Goal: Transaction & Acquisition: Purchase product/service

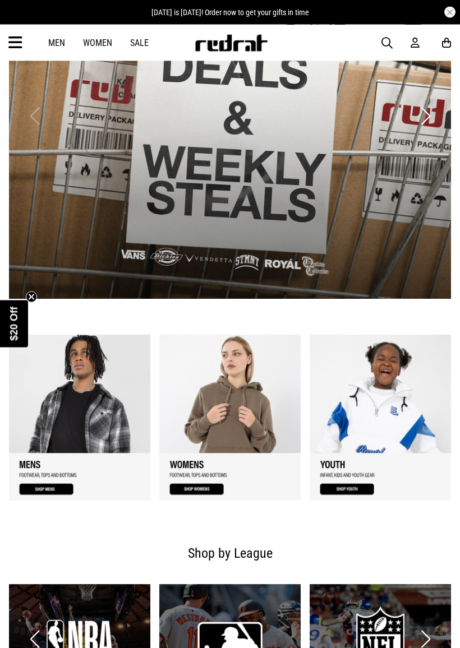
scroll to position [402, 0]
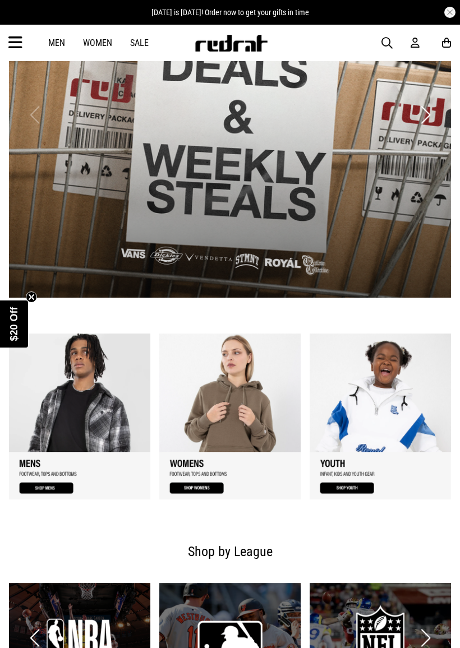
click at [33, 298] on circle "Close teaser" at bounding box center [31, 297] width 11 height 11
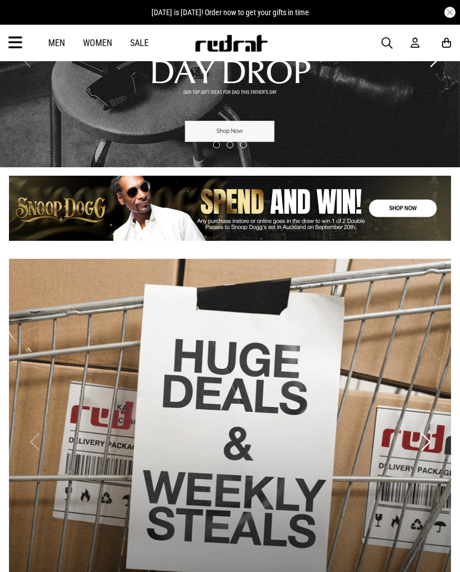
scroll to position [0, 0]
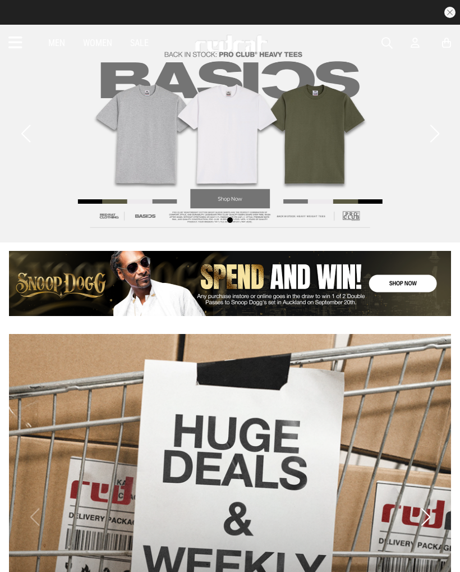
click at [416, 40] on icon at bounding box center [415, 43] width 9 height 12
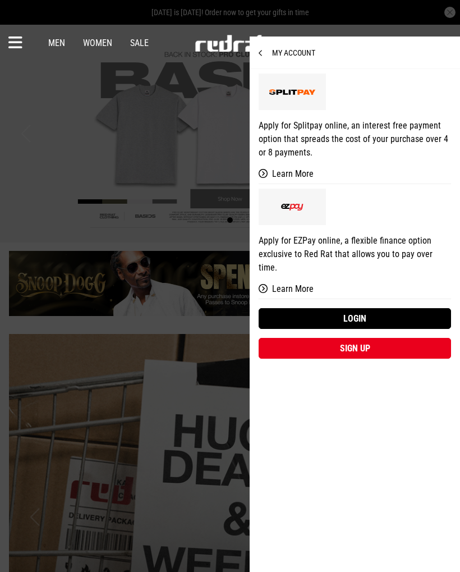
click at [380, 338] on link "Sign up" at bounding box center [355, 348] width 192 height 21
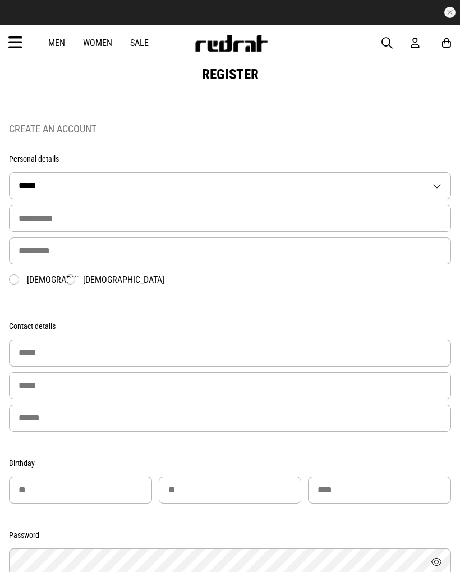
click at [144, 183] on select "***** ** *** **** ** **" at bounding box center [230, 186] width 441 height 26
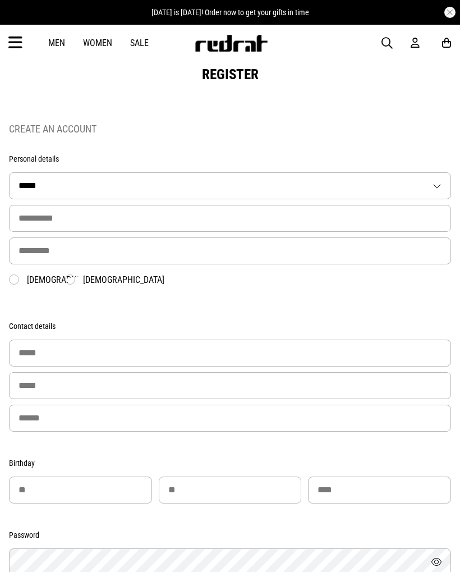
select select "**"
click at [113, 211] on input "text" at bounding box center [230, 218] width 442 height 27
type input "*****"
click at [114, 250] on input "text" at bounding box center [230, 250] width 442 height 27
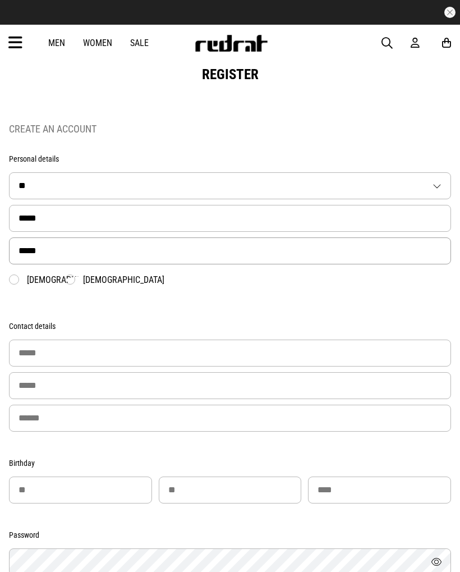
type input "*****"
click at [73, 279] on label "Female" at bounding box center [114, 279] width 99 height 11
click at [112, 352] on input "email" at bounding box center [230, 352] width 442 height 27
type input "**********"
click at [58, 389] on input "tel" at bounding box center [230, 385] width 442 height 27
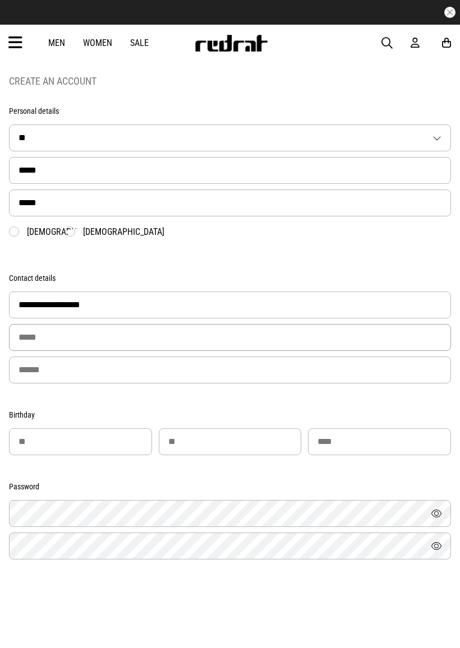
scroll to position [68, 0]
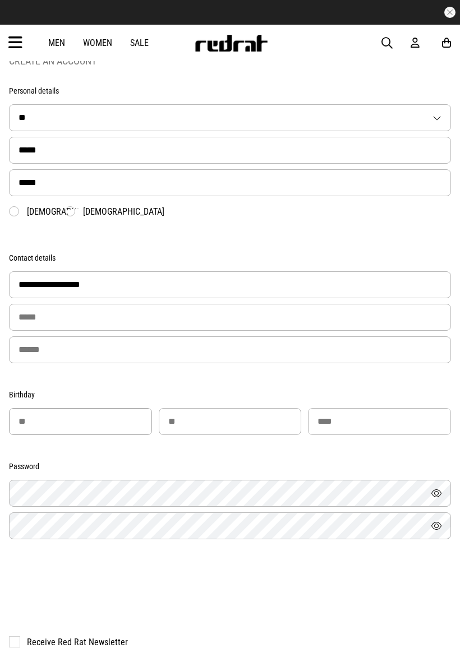
click at [85, 427] on input "number" at bounding box center [80, 421] width 143 height 27
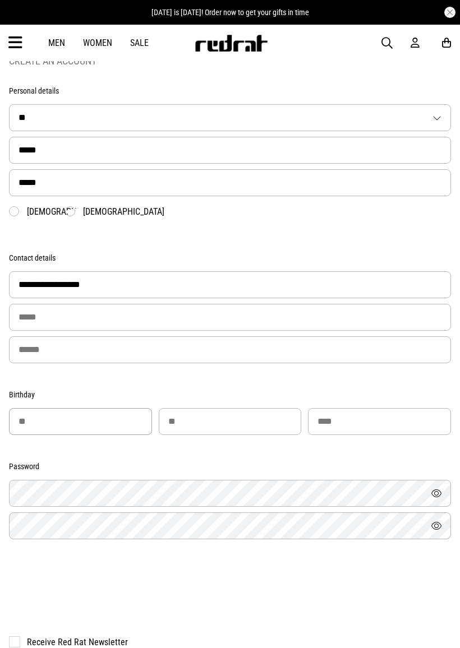
type input "**"
click at [219, 421] on input "number" at bounding box center [230, 421] width 143 height 27
type input "**"
click at [358, 427] on input "number" at bounding box center [379, 421] width 143 height 27
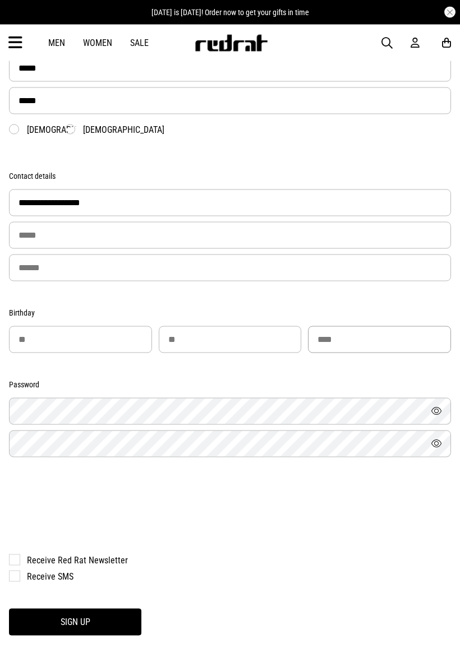
scroll to position [150, 0]
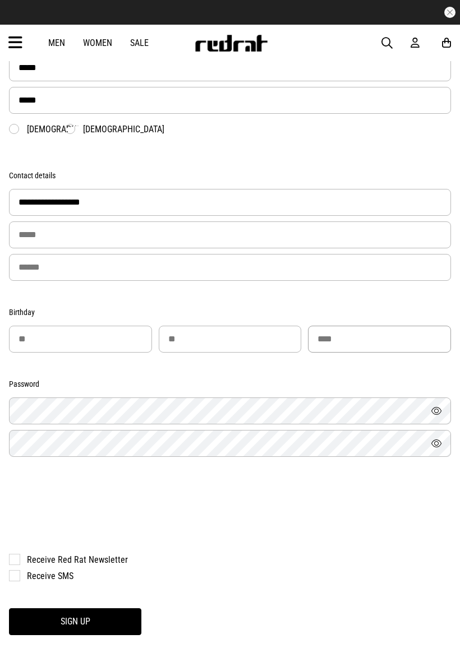
type input "****"
click at [187, 380] on form "**********" at bounding box center [230, 314] width 442 height 643
click at [75, 571] on button "Sign Up" at bounding box center [75, 622] width 132 height 27
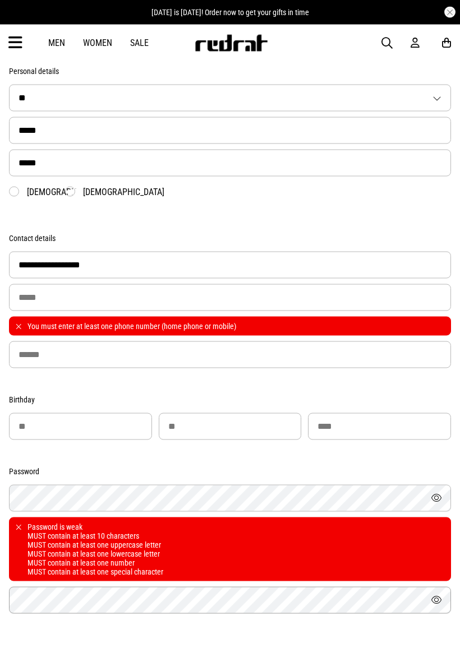
scroll to position [33, 0]
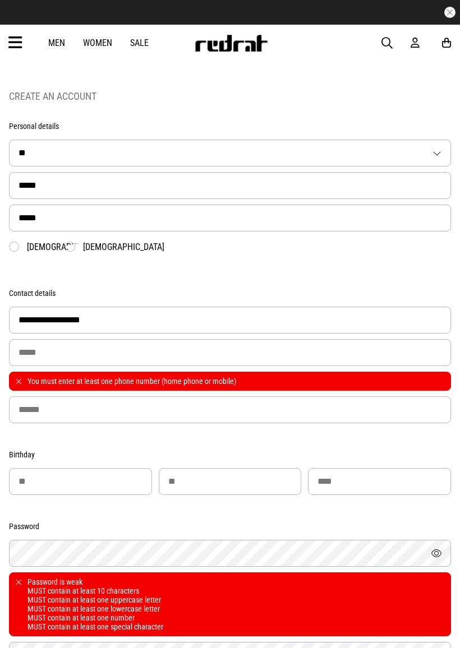
click at [339, 122] on form "**********" at bounding box center [230, 478] width 442 height 737
click at [105, 351] on input "tel" at bounding box center [230, 352] width 442 height 27
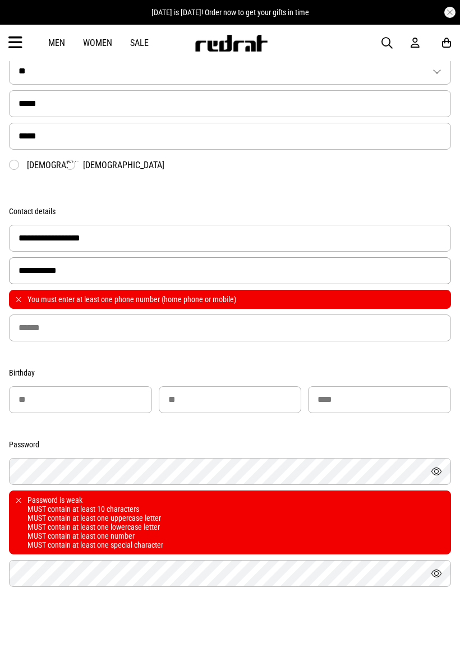
scroll to position [115, 0]
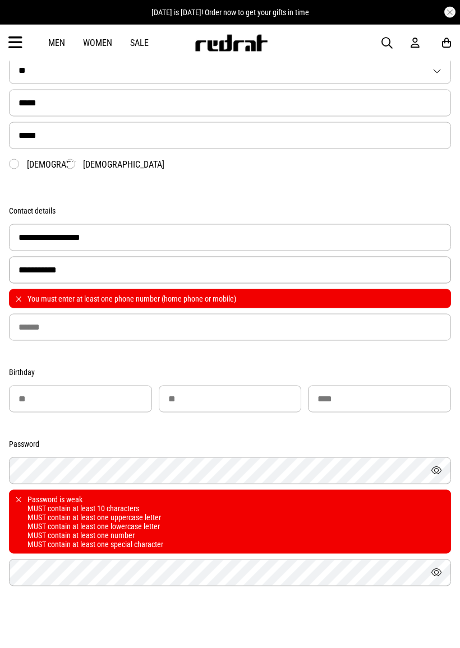
type input "**********"
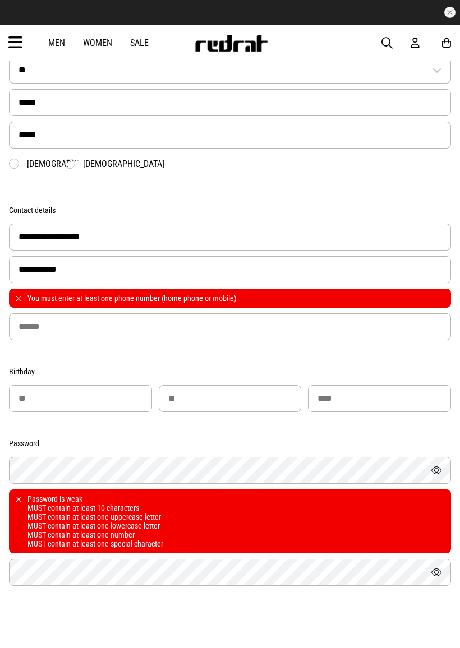
click at [437, 474] on button "Show" at bounding box center [436, 470] width 29 height 27
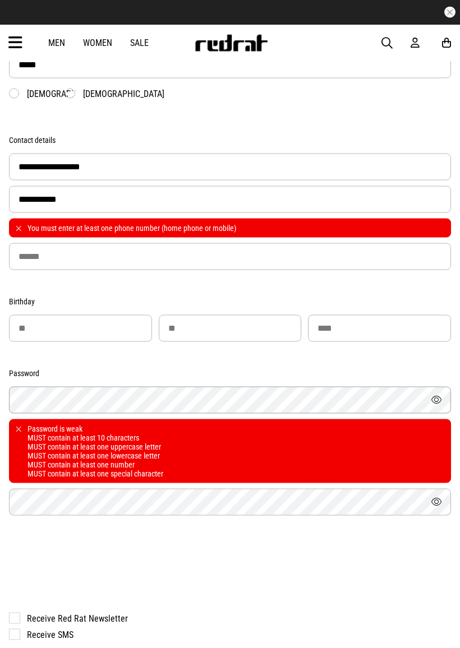
scroll to position [202, 0]
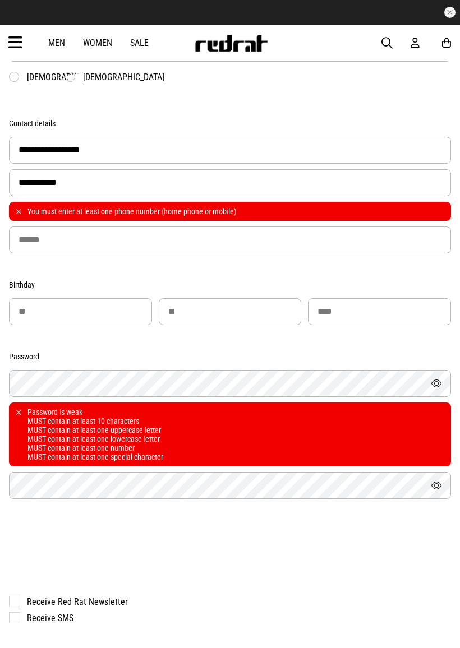
click at [443, 492] on button "Show" at bounding box center [436, 485] width 29 height 27
click at [231, 538] on div at bounding box center [230, 548] width 442 height 44
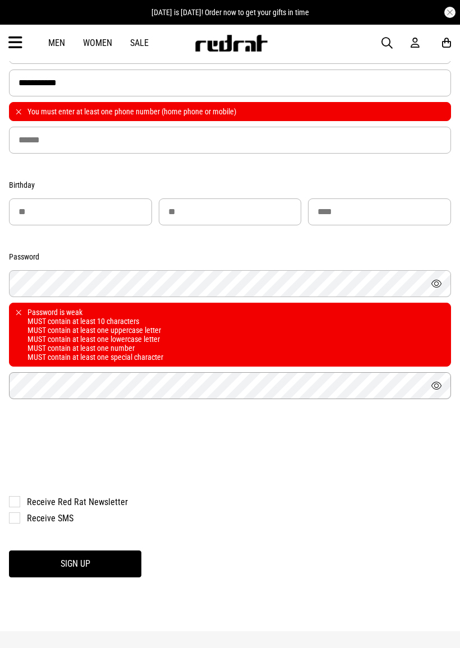
scroll to position [304, 0]
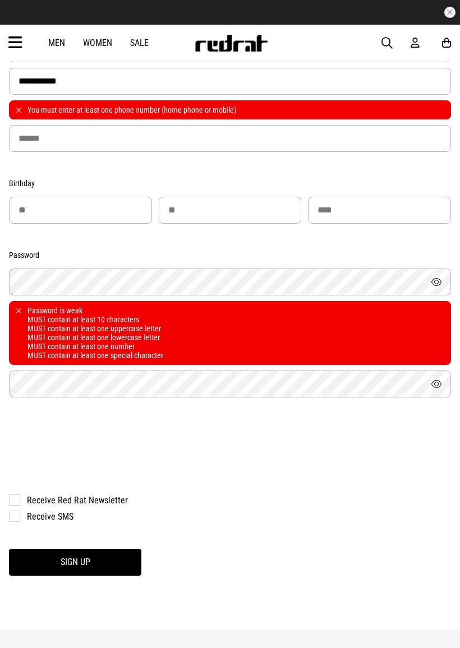
click at [117, 564] on button "Sign Up" at bounding box center [75, 562] width 132 height 27
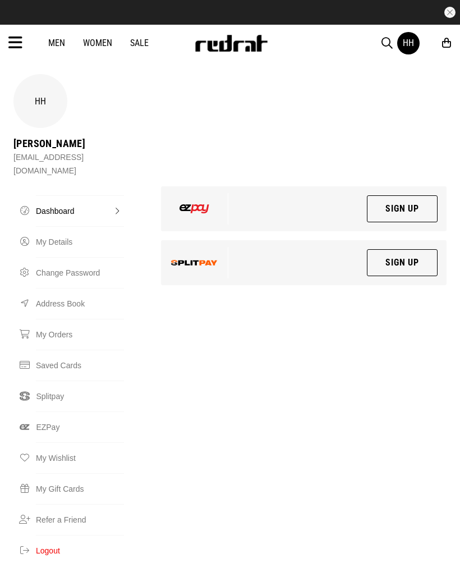
click at [51, 113] on div "HH" at bounding box center [40, 101] width 54 height 54
click at [38, 102] on div "HH" at bounding box center [40, 101] width 54 height 54
click at [409, 38] on div "HH" at bounding box center [408, 43] width 11 height 11
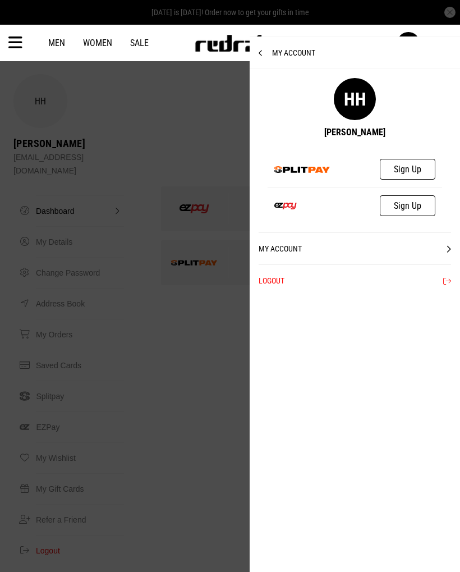
click at [377, 245] on link "My Account" at bounding box center [355, 248] width 192 height 32
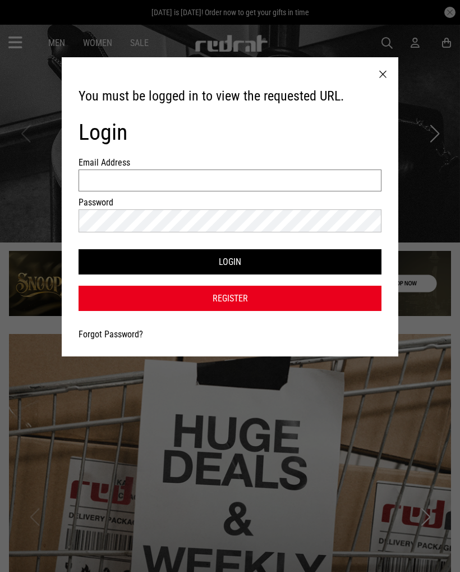
click at [102, 174] on input "Email Address" at bounding box center [230, 180] width 303 height 22
type input "**********"
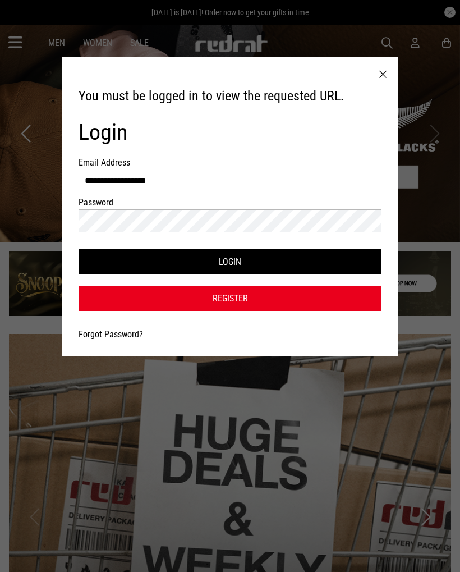
click at [204, 264] on button "Login" at bounding box center [230, 261] width 303 height 25
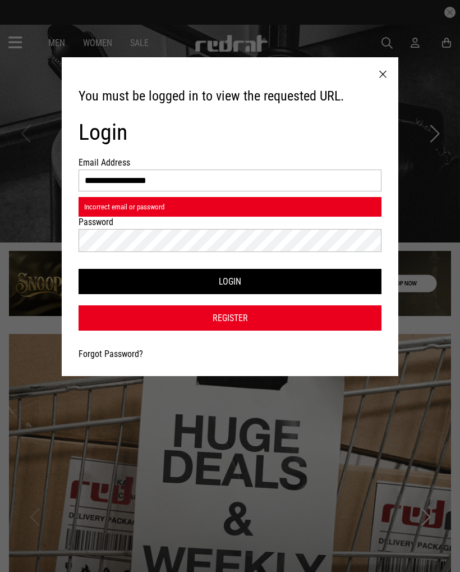
click at [383, 73] on div at bounding box center [382, 74] width 31 height 35
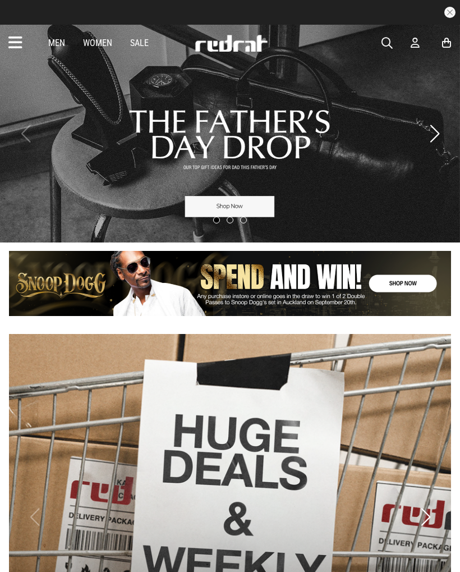
click at [416, 38] on icon at bounding box center [415, 43] width 9 height 12
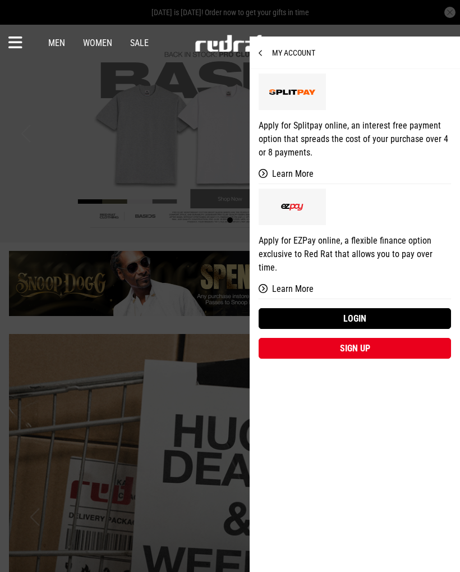
click at [396, 308] on link "Login" at bounding box center [355, 318] width 192 height 21
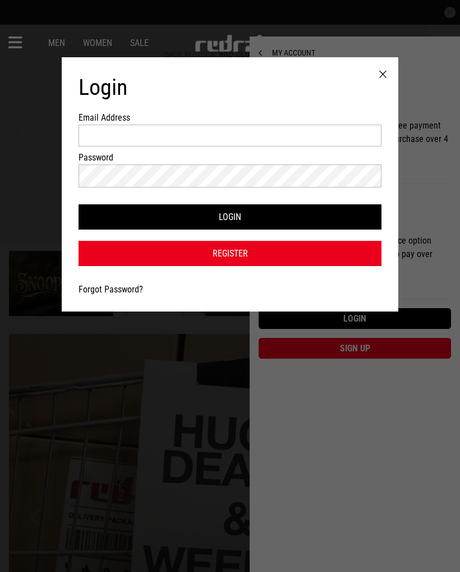
click at [122, 254] on link "Register" at bounding box center [230, 253] width 303 height 25
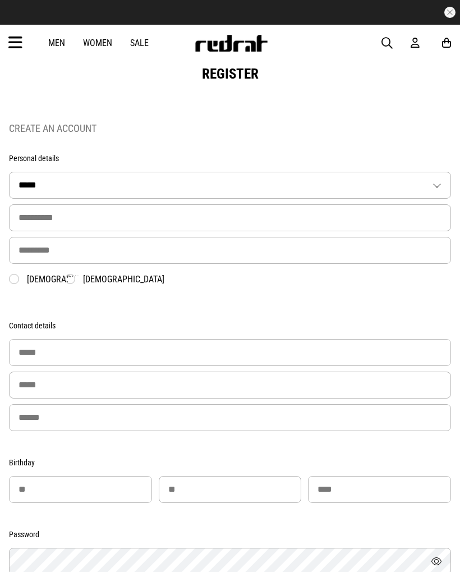
click at [20, 40] on icon at bounding box center [15, 43] width 14 height 19
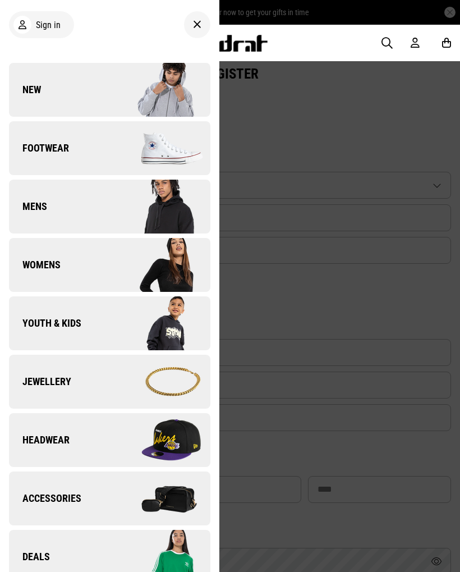
click at [410, 266] on div at bounding box center [230, 286] width 460 height 572
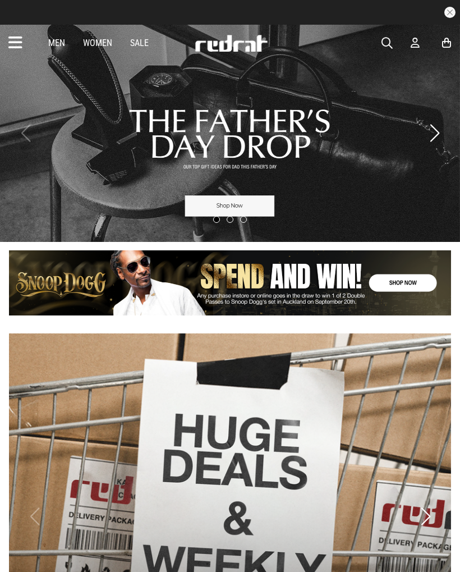
click at [448, 39] on icon at bounding box center [446, 43] width 9 height 12
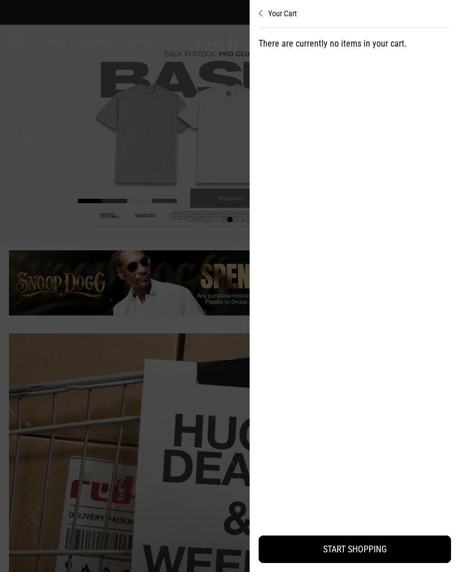
click at [13, 174] on div at bounding box center [230, 286] width 460 height 572
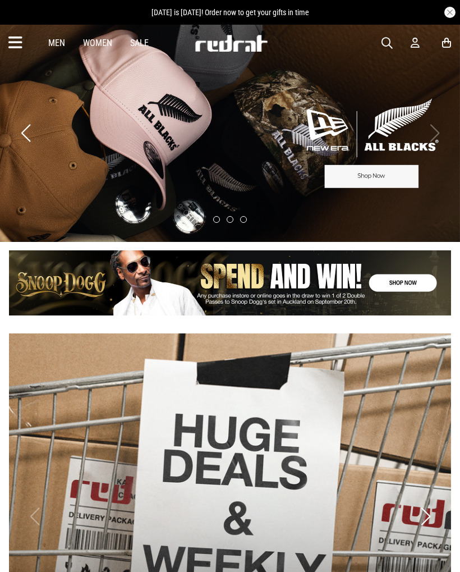
click at [10, 34] on icon at bounding box center [15, 43] width 14 height 19
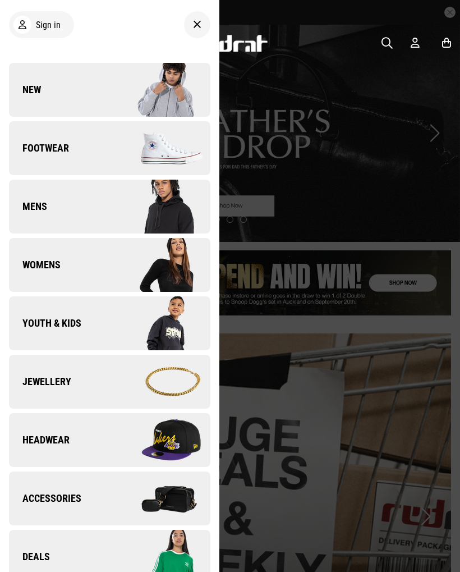
click at [121, 260] on img at bounding box center [159, 265] width 100 height 56
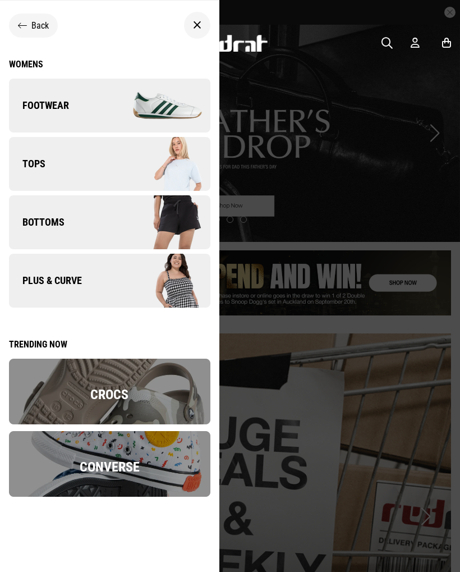
click at [136, 172] on img at bounding box center [159, 164] width 100 height 56
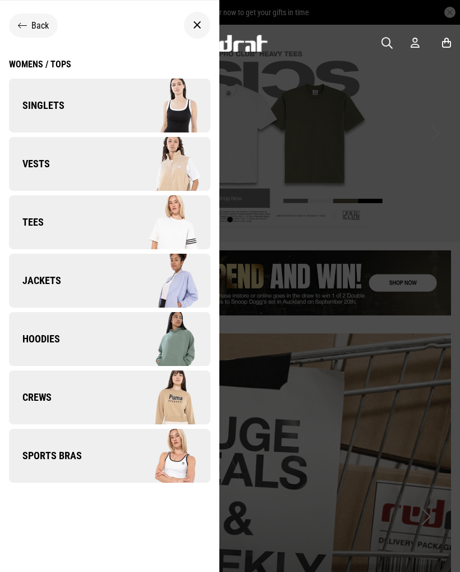
click at [100, 342] on link "Hoodies" at bounding box center [109, 339] width 201 height 54
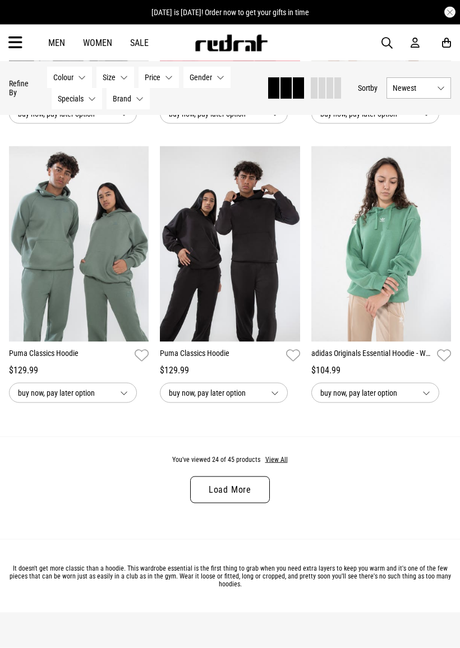
scroll to position [2022, 0]
click at [275, 465] on button "View All" at bounding box center [277, 460] width 24 height 10
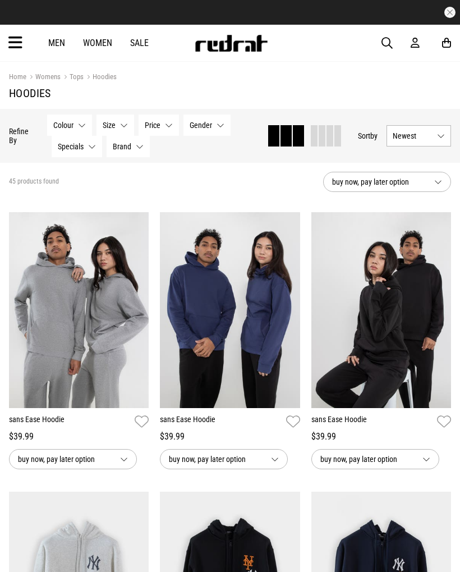
click at [17, 42] on icon at bounding box center [15, 43] width 14 height 19
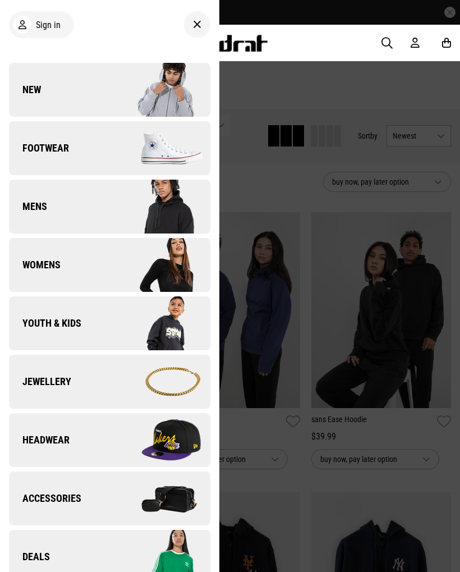
click at [119, 254] on img at bounding box center [159, 265] width 100 height 56
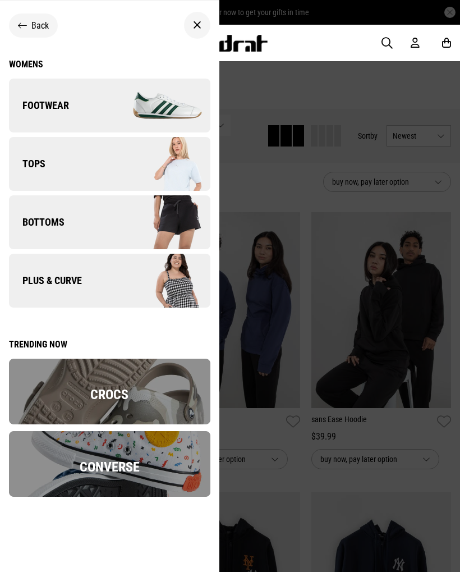
click at [117, 163] on img at bounding box center [159, 164] width 100 height 56
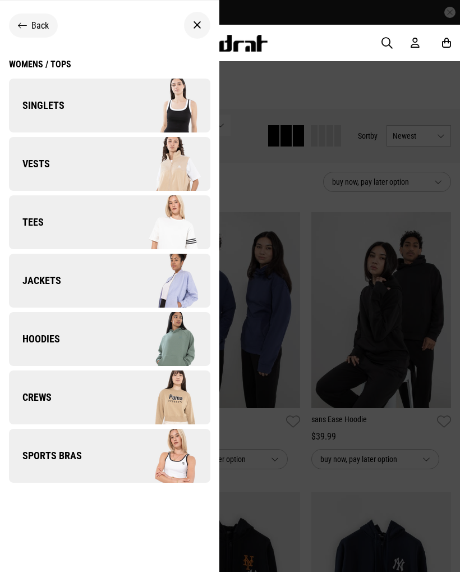
click at [52, 151] on link "Vests" at bounding box center [109, 164] width 201 height 54
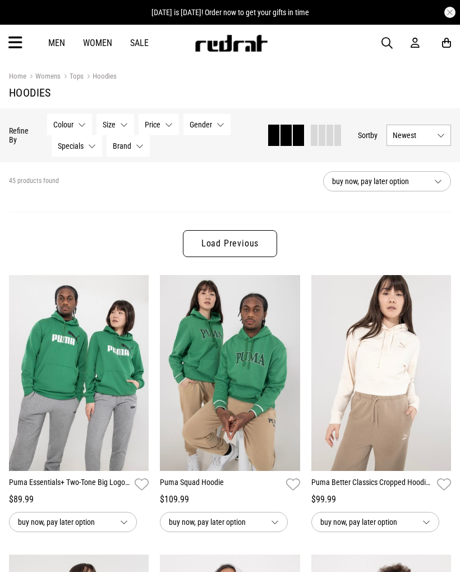
click at [19, 43] on icon at bounding box center [15, 43] width 14 height 19
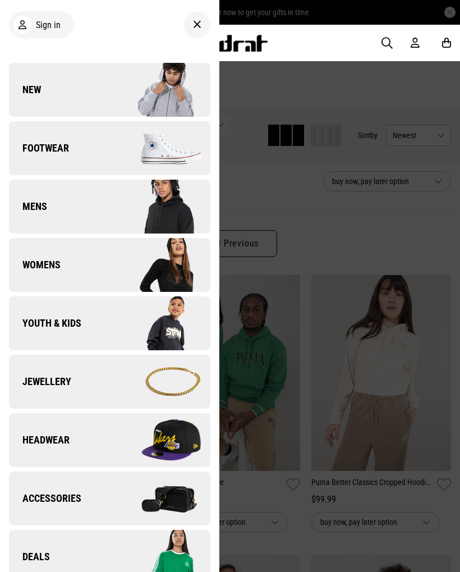
click at [82, 264] on link "Womens" at bounding box center [109, 265] width 201 height 54
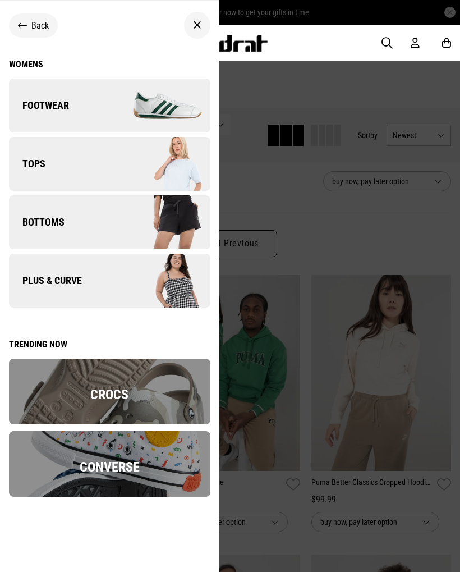
click at [115, 220] on img at bounding box center [159, 222] width 100 height 56
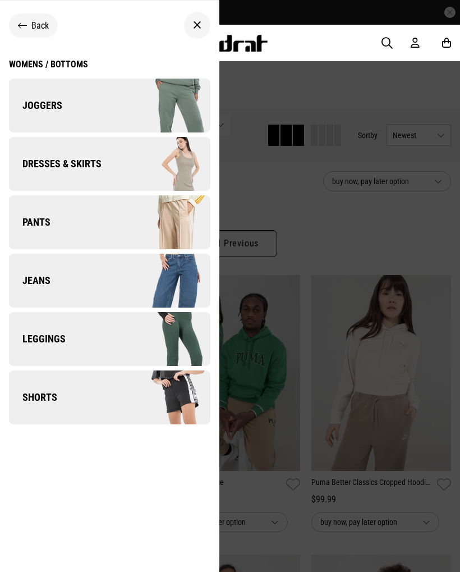
click at [22, 16] on div "Back" at bounding box center [33, 25] width 49 height 24
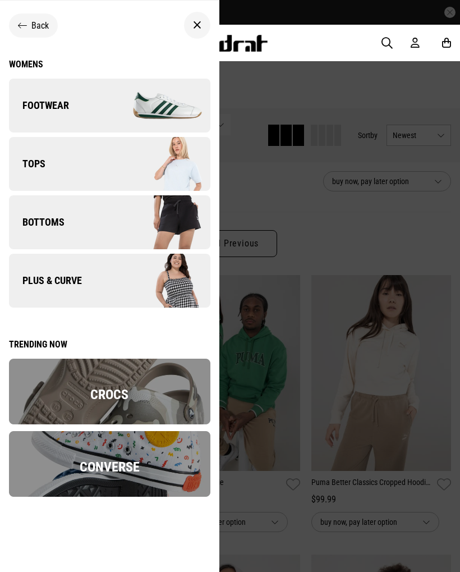
click at [100, 155] on link "Tops" at bounding box center [109, 164] width 201 height 54
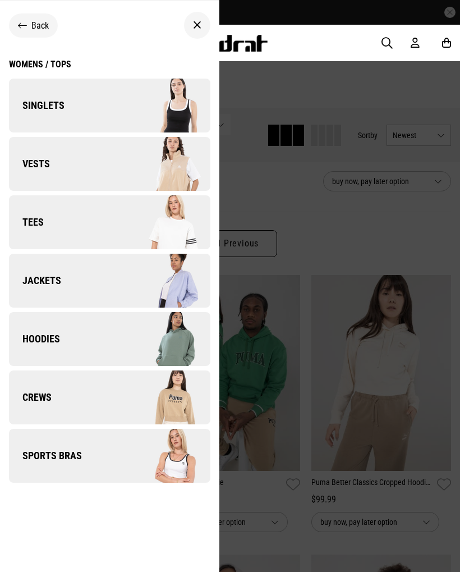
click at [105, 271] on link "Jackets" at bounding box center [109, 281] width 201 height 54
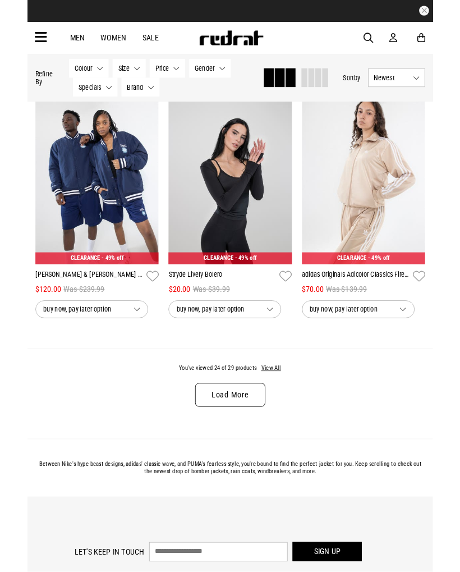
scroll to position [2061, 0]
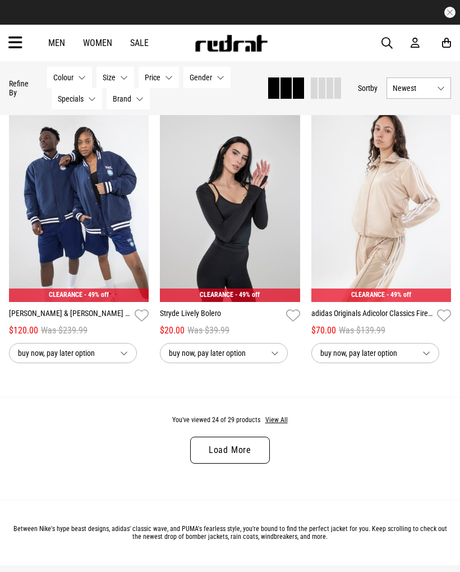
click at [280, 425] on button "View All" at bounding box center [277, 420] width 24 height 10
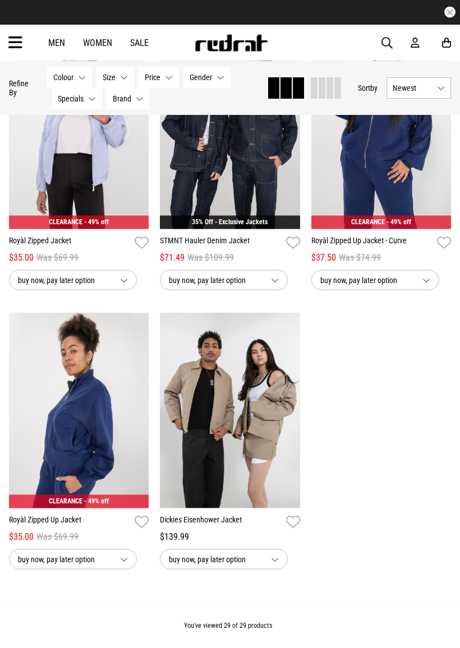
scroll to position [2414, 0]
click at [93, 420] on img at bounding box center [79, 410] width 140 height 196
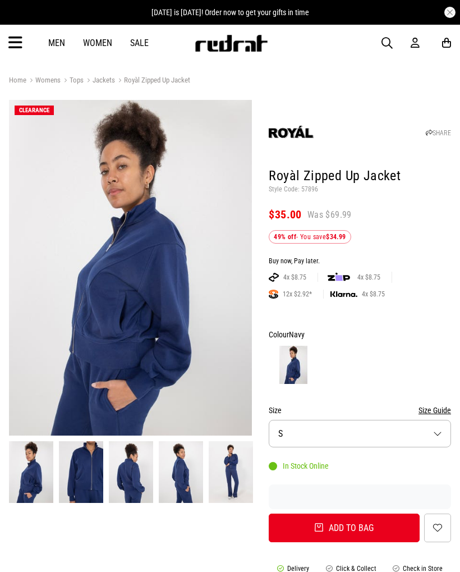
click at [212, 306] on img at bounding box center [130, 267] width 243 height 335
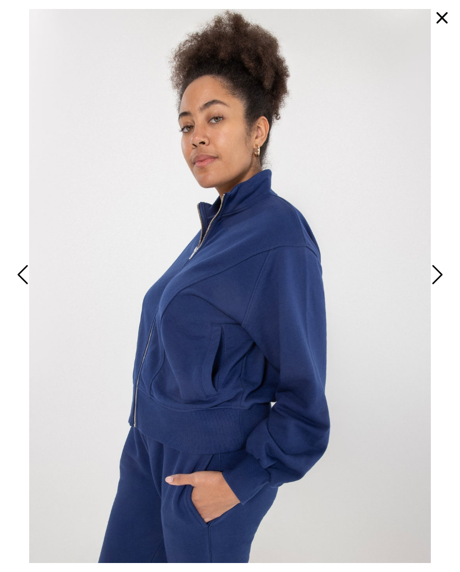
click at [440, 266] on span "Next" at bounding box center [436, 274] width 15 height 27
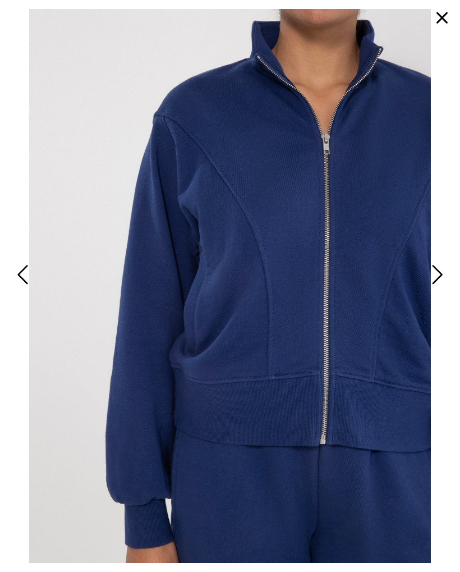
click at [440, 271] on span "Next" at bounding box center [436, 274] width 15 height 27
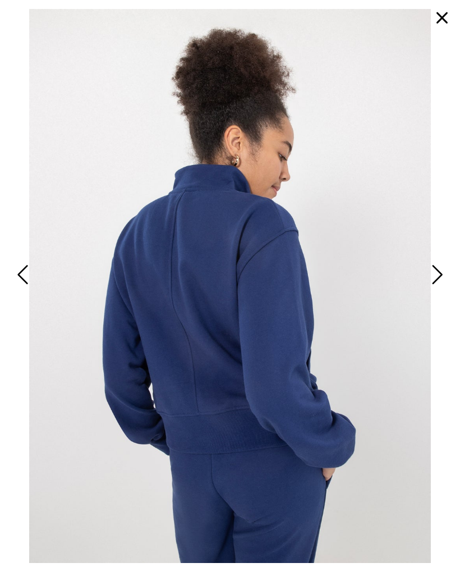
click at [438, 267] on span "Next" at bounding box center [436, 274] width 15 height 27
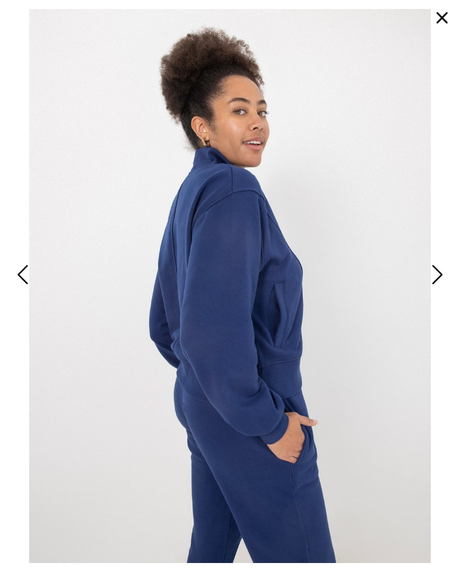
click at [440, 265] on span "Next" at bounding box center [436, 274] width 15 height 27
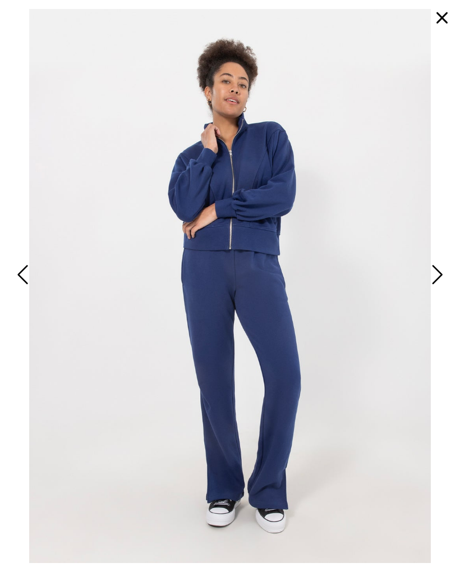
click at [435, 271] on span "Next" at bounding box center [436, 274] width 15 height 27
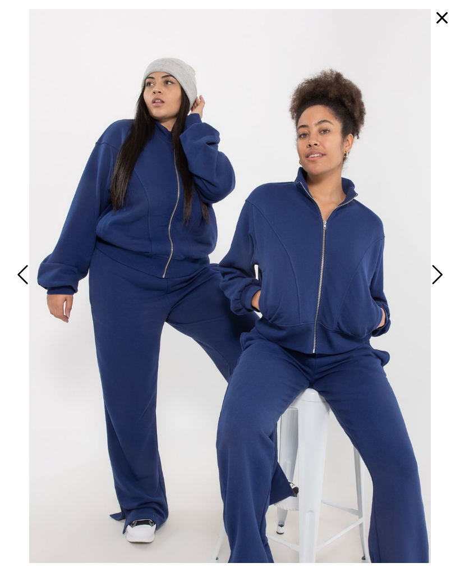
click at [431, 272] on span "Next" at bounding box center [436, 274] width 15 height 27
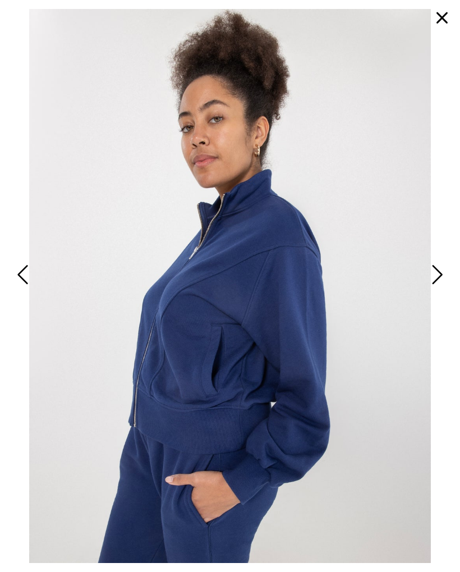
click at [445, 11] on button "button" at bounding box center [442, 17] width 27 height 27
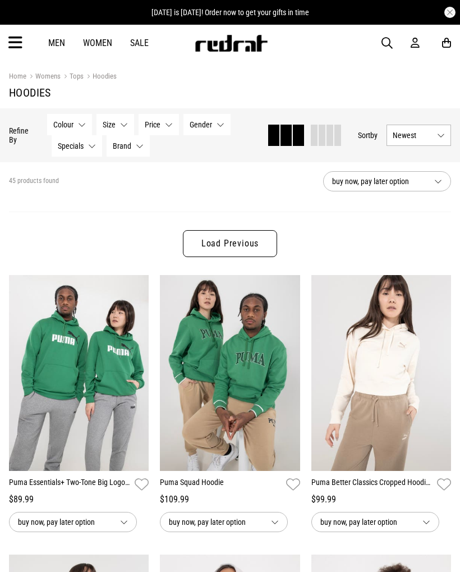
click at [213, 249] on link "Load Previous" at bounding box center [230, 243] width 94 height 27
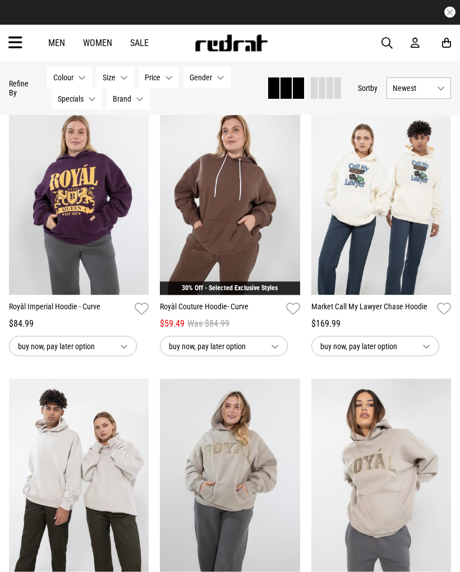
scroll to position [705, 0]
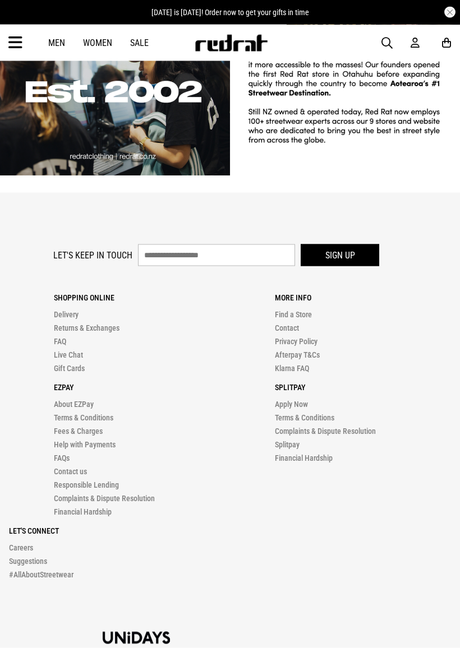
scroll to position [1716, 0]
click at [165, 251] on input "text" at bounding box center [216, 255] width 157 height 22
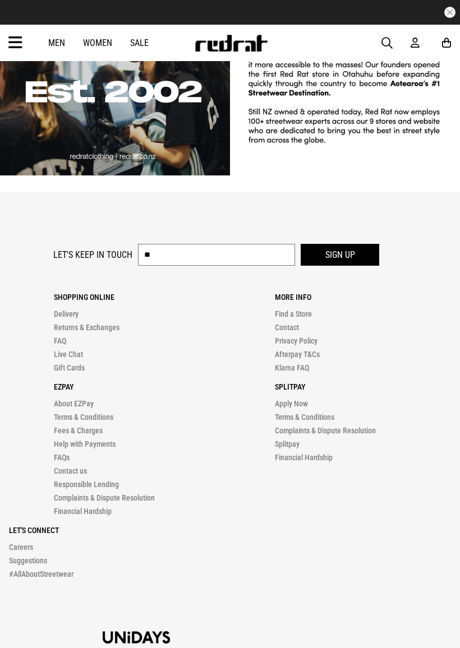
type input "*"
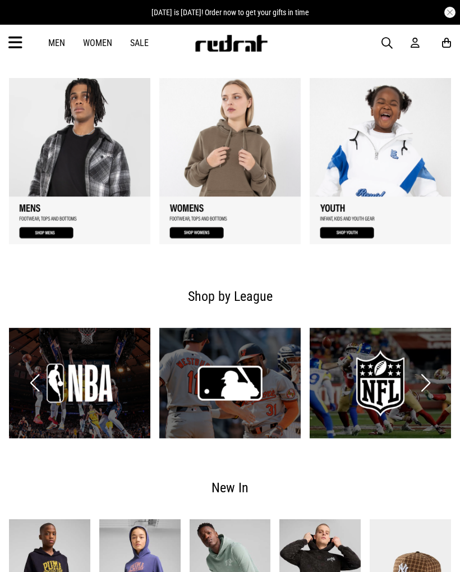
scroll to position [656, 0]
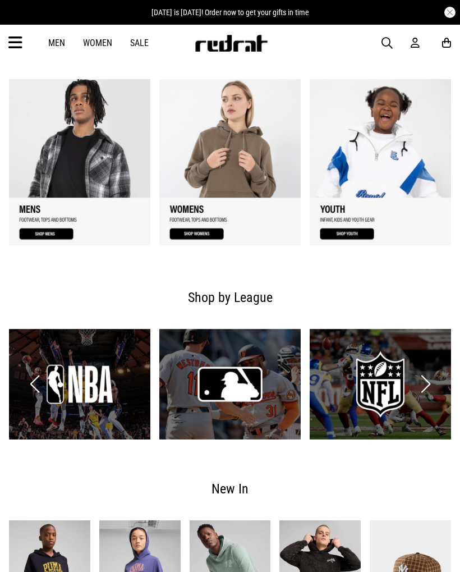
click at [296, 31] on div "Men Women Sale Sign in New Back Footwear Back Mens Back Womens Back Youth & Kid…" at bounding box center [230, 43] width 460 height 36
click at [21, 38] on icon at bounding box center [15, 43] width 14 height 19
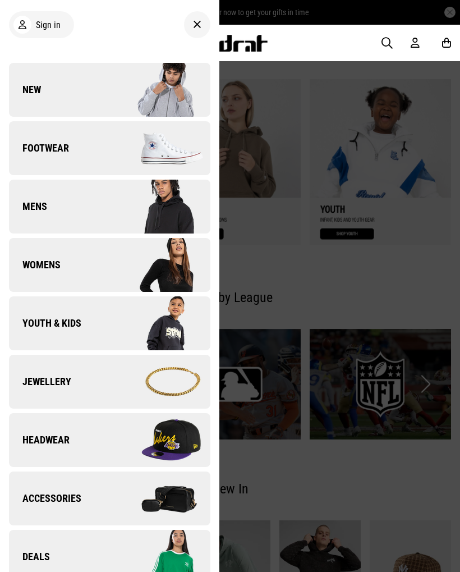
click at [42, 145] on span "Footwear" at bounding box center [39, 147] width 60 height 13
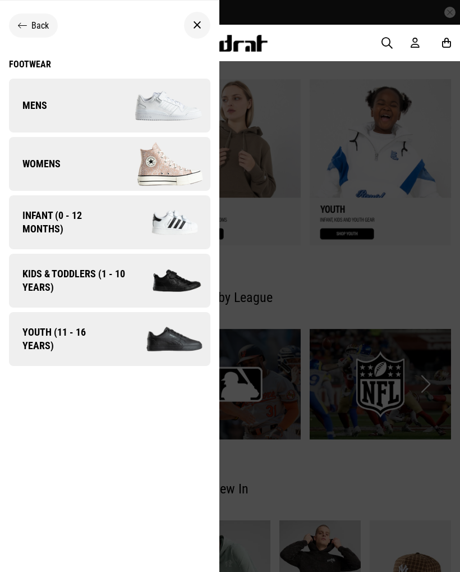
click at [43, 100] on span "Mens" at bounding box center [28, 105] width 38 height 13
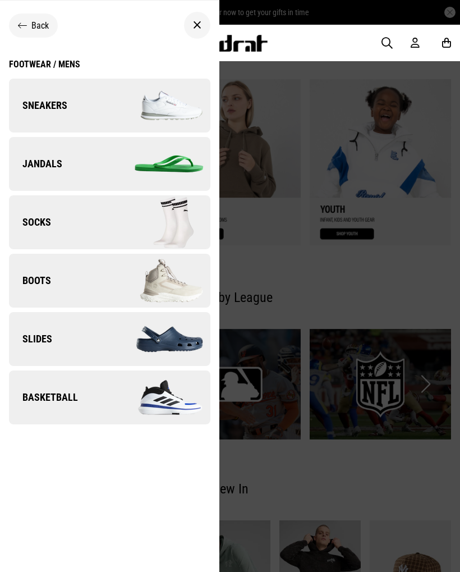
click at [194, 17] on div at bounding box center [197, 25] width 26 height 27
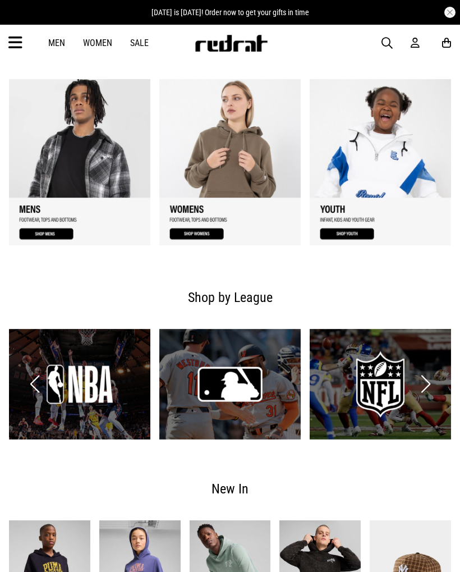
click at [7, 23] on article "[DATE] is [DATE]! Order now to get your gifts in time" at bounding box center [230, 12] width 460 height 25
click at [14, 41] on icon at bounding box center [15, 43] width 14 height 19
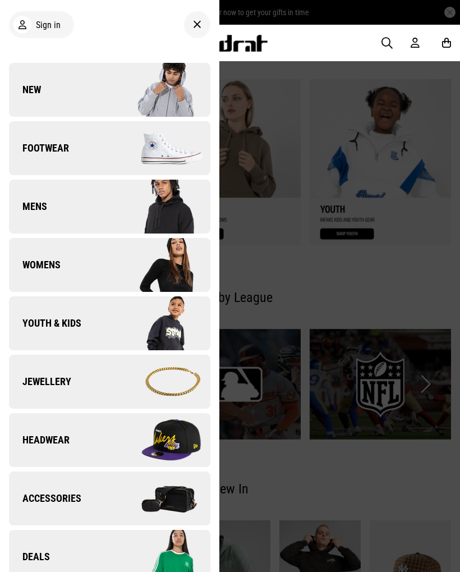
click at [55, 133] on link "Footwear" at bounding box center [109, 148] width 201 height 54
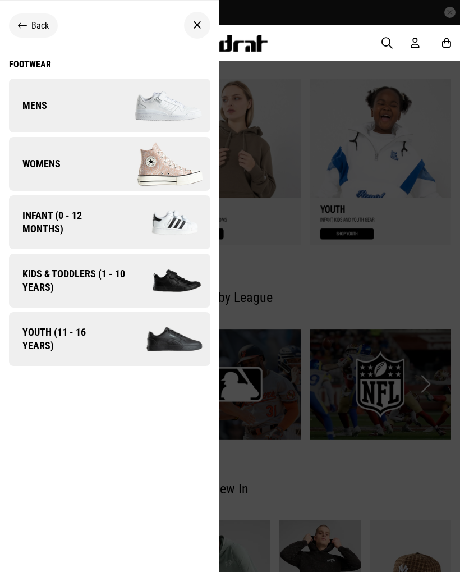
click at [42, 155] on link "Womens" at bounding box center [109, 164] width 201 height 54
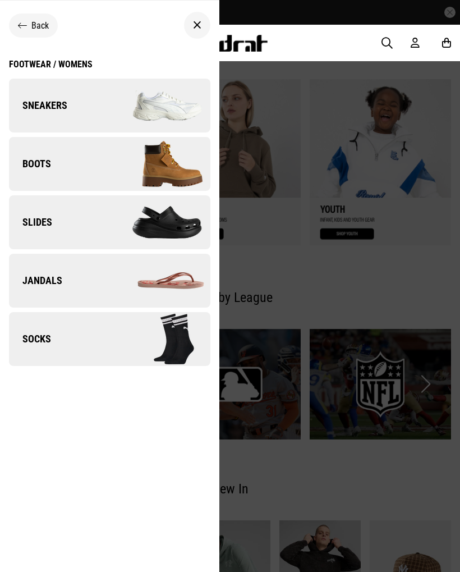
click at [39, 95] on link "Sneakers" at bounding box center [109, 106] width 201 height 54
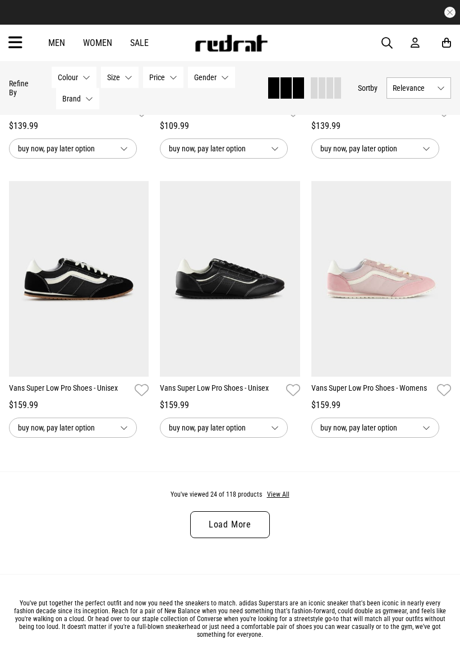
scroll to position [1991, 0]
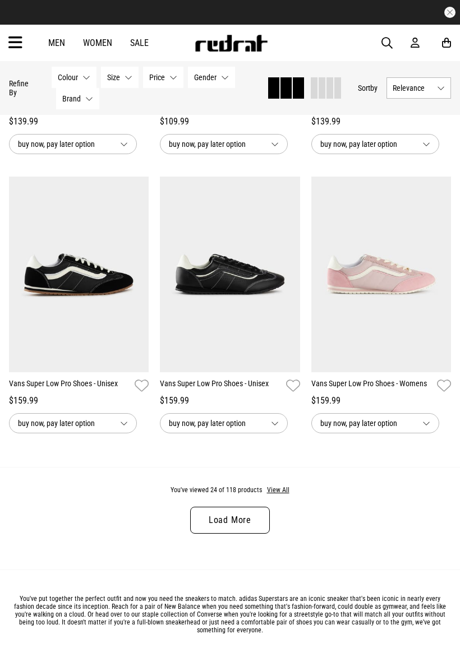
click at [280, 496] on button "View All" at bounding box center [278, 491] width 24 height 10
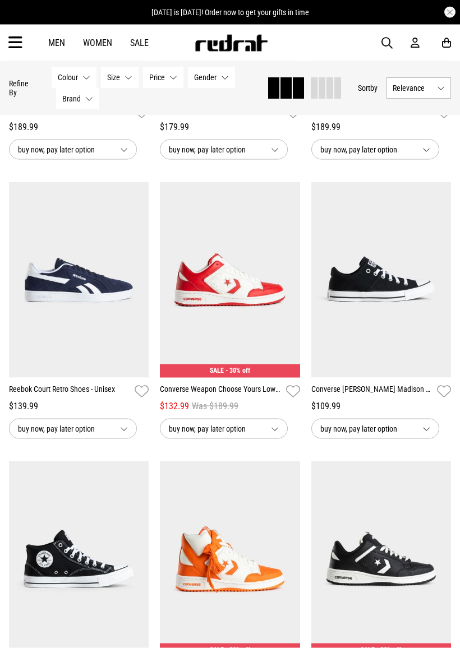
scroll to position [3662, 0]
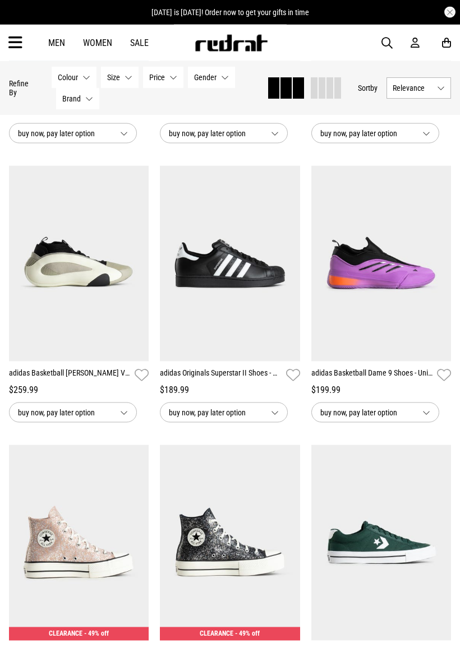
scroll to position [5354, 0]
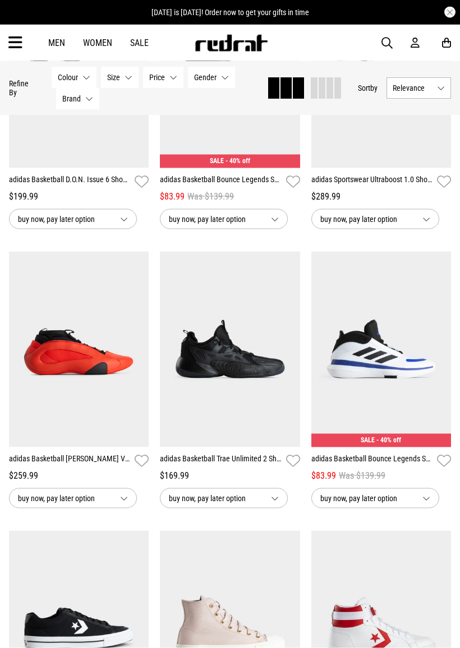
scroll to position [8062, 0]
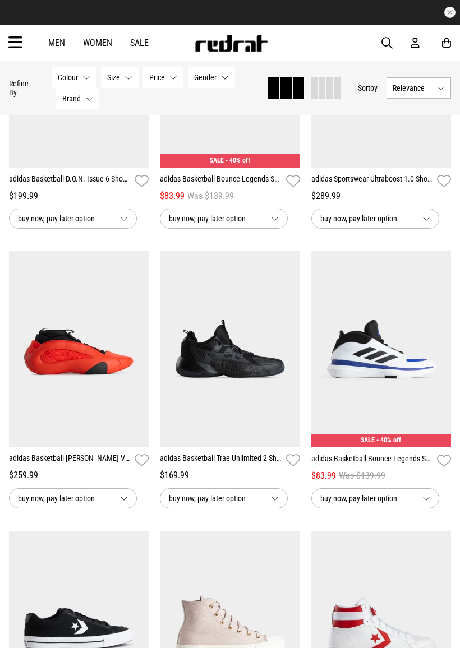
click at [380, 388] on img at bounding box center [381, 349] width 140 height 196
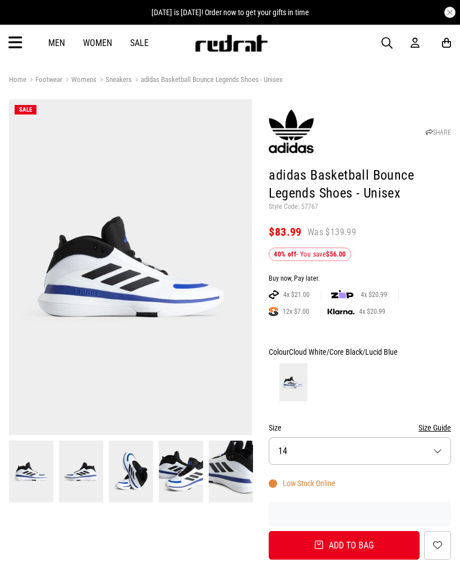
click at [190, 331] on img at bounding box center [130, 266] width 243 height 335
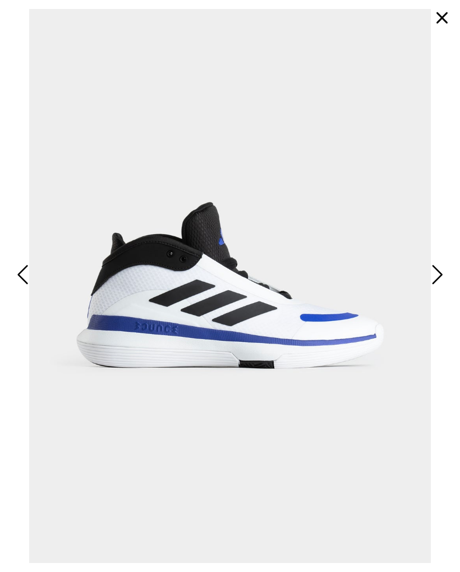
click at [445, 275] on button "Next" at bounding box center [435, 274] width 21 height 29
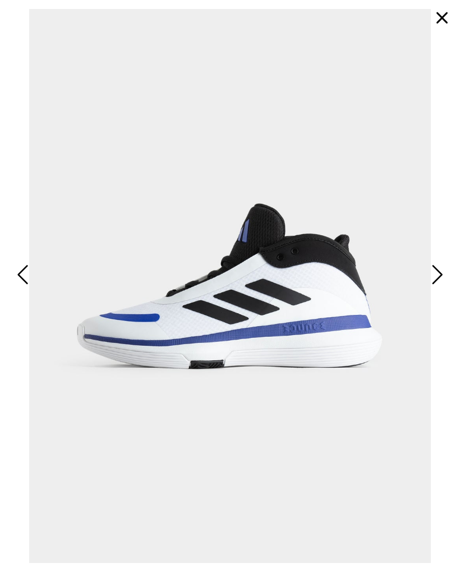
click at [445, 269] on button "Next" at bounding box center [435, 274] width 21 height 29
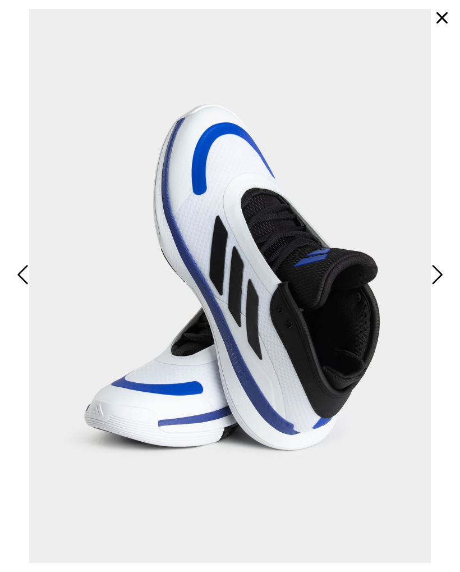
click at [441, 268] on span "Next" at bounding box center [436, 274] width 15 height 27
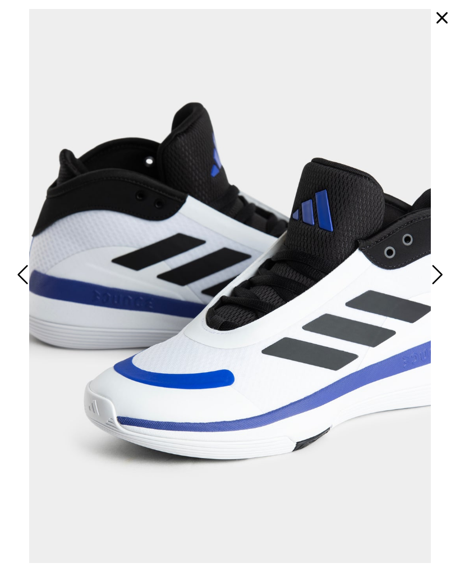
click at [440, 273] on span "Next" at bounding box center [436, 274] width 15 height 27
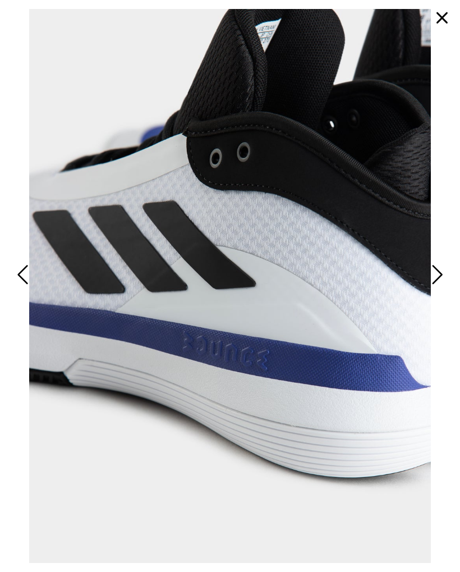
click at [436, 273] on span "Next" at bounding box center [436, 274] width 15 height 27
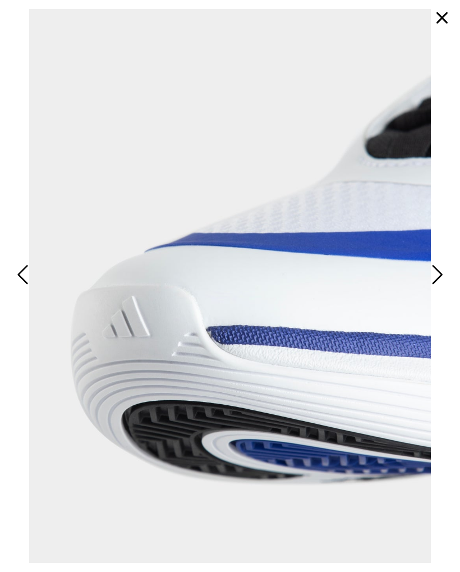
click at [438, 274] on span "Next" at bounding box center [436, 274] width 15 height 27
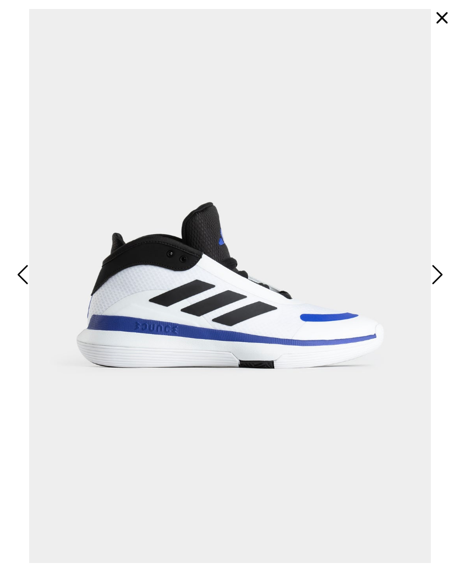
click at [440, 271] on span "Next" at bounding box center [436, 274] width 15 height 27
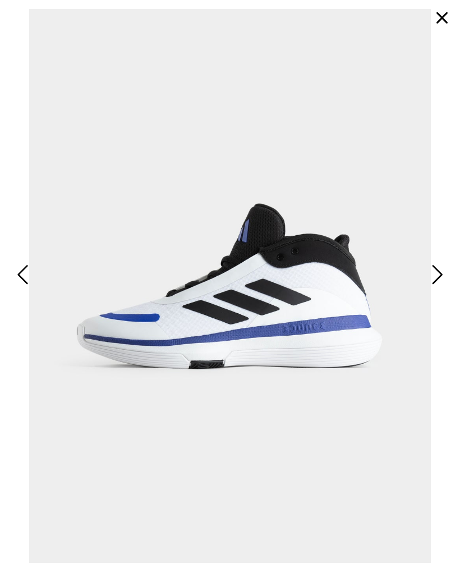
click at [436, 271] on span "Next" at bounding box center [436, 274] width 15 height 27
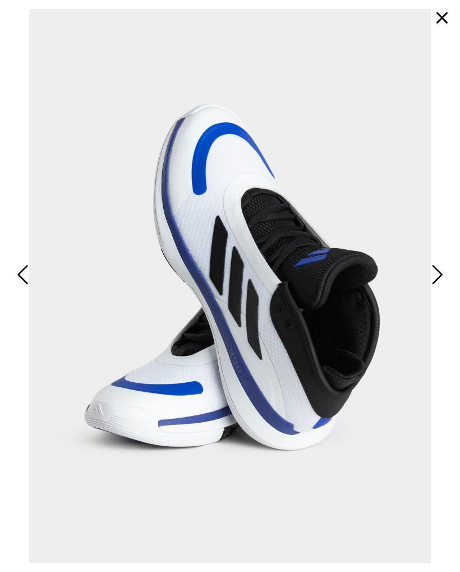
click at [434, 274] on span "Next" at bounding box center [436, 274] width 15 height 27
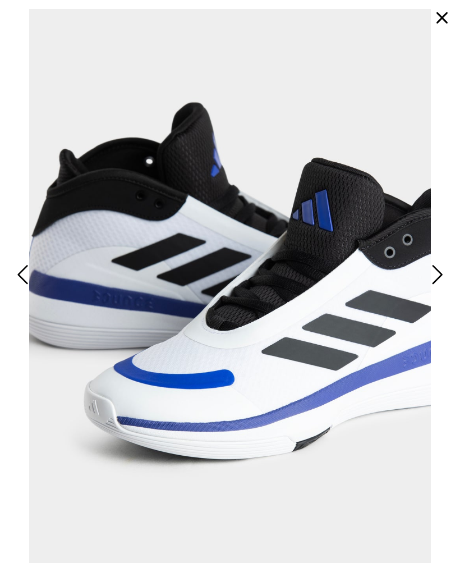
click at [444, 13] on button "button" at bounding box center [442, 17] width 27 height 27
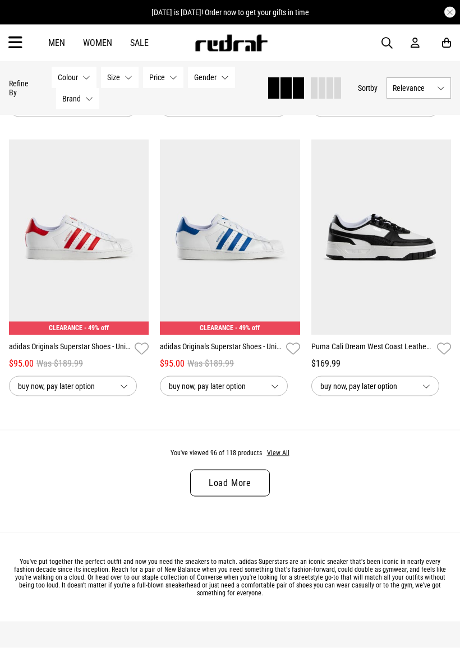
click at [281, 459] on button "View All" at bounding box center [278, 454] width 24 height 10
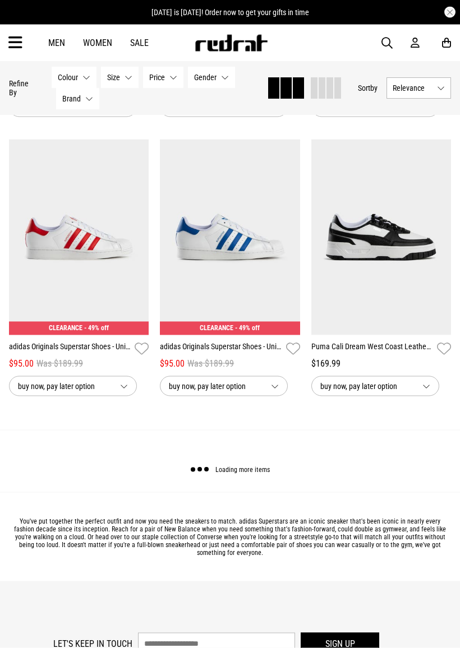
scroll to position [2091, 0]
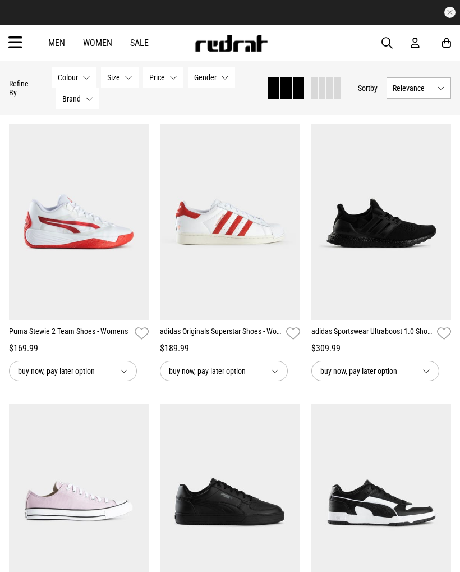
scroll to position [3219, 0]
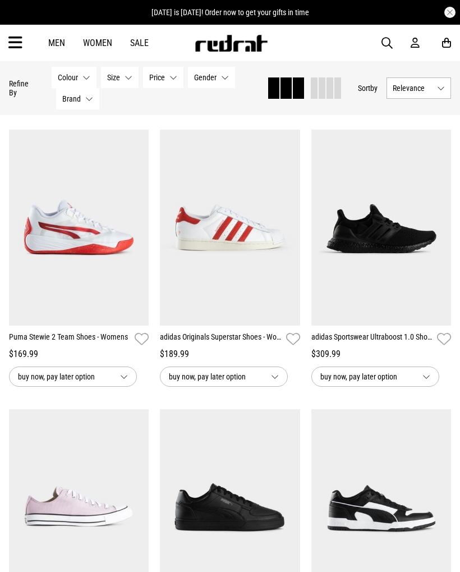
click at [16, 38] on icon at bounding box center [15, 43] width 14 height 19
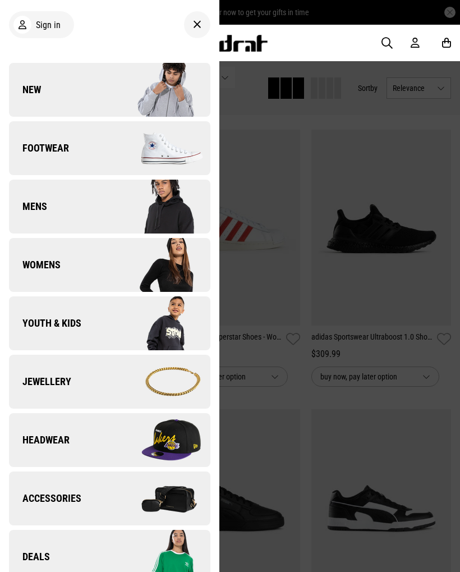
click at [44, 146] on span "Footwear" at bounding box center [39, 147] width 60 height 13
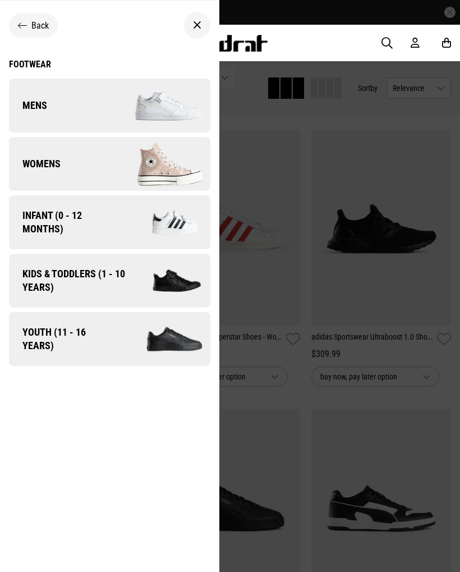
click at [45, 103] on span "Mens" at bounding box center [28, 105] width 38 height 13
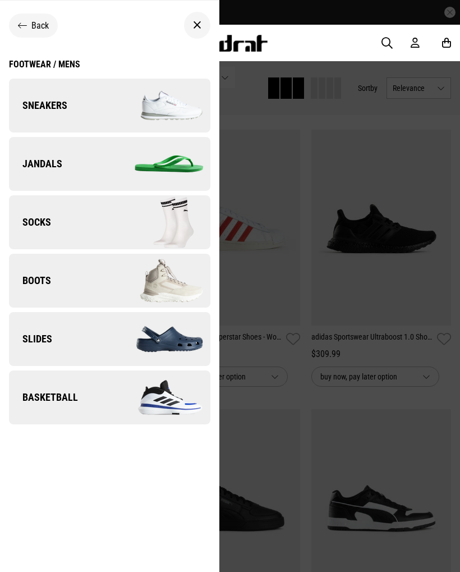
click at [53, 102] on span "Sneakers" at bounding box center [38, 105] width 58 height 13
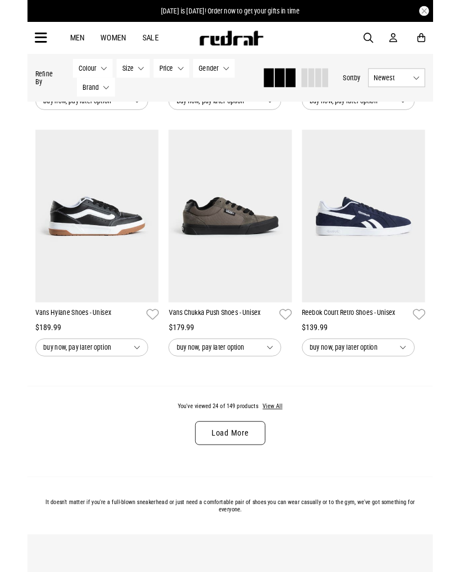
scroll to position [2016, 0]
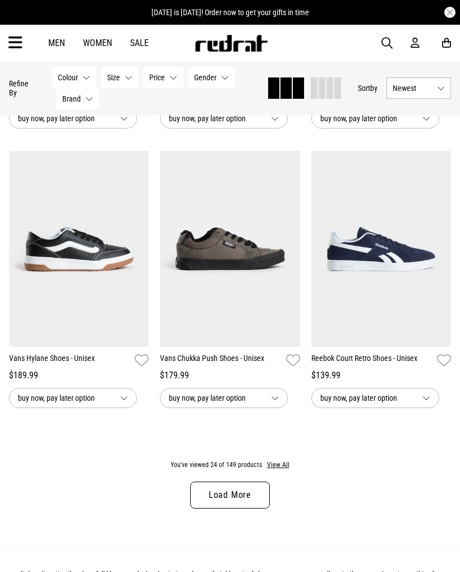
click at [283, 470] on button "View All" at bounding box center [278, 465] width 24 height 10
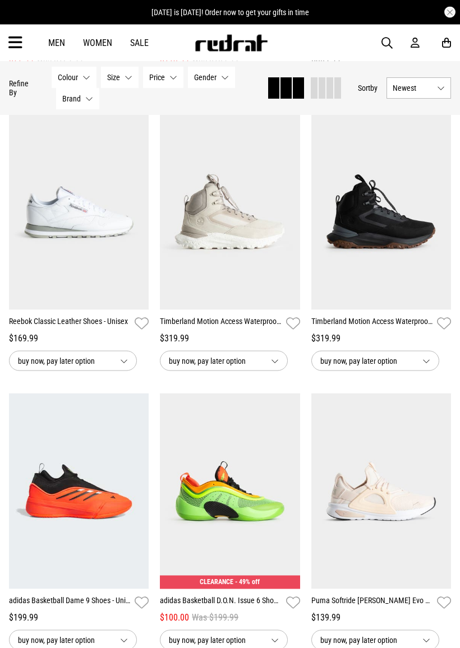
scroll to position [3171, 0]
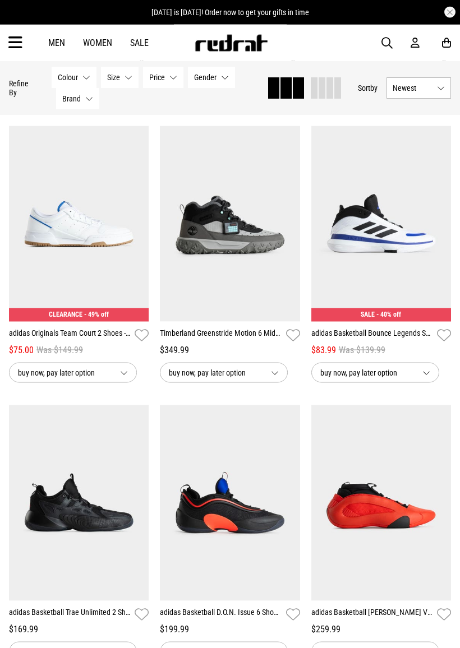
scroll to position [5953, 0]
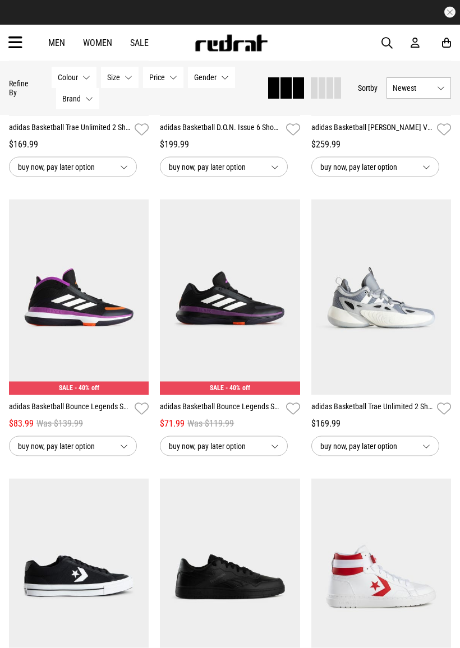
scroll to position [6439, 0]
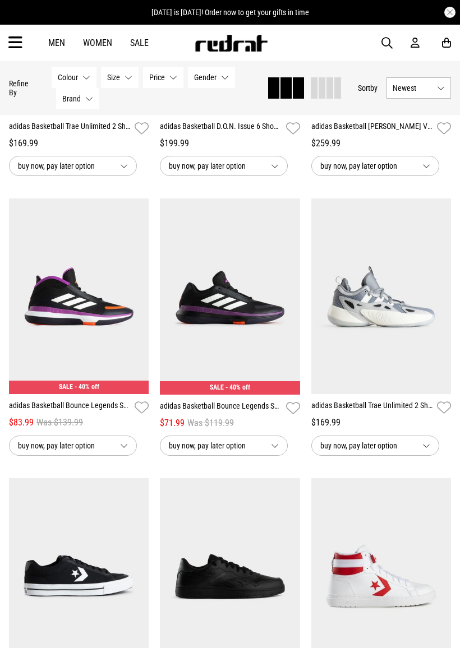
click at [290, 297] on button "Next" at bounding box center [287, 289] width 14 height 13
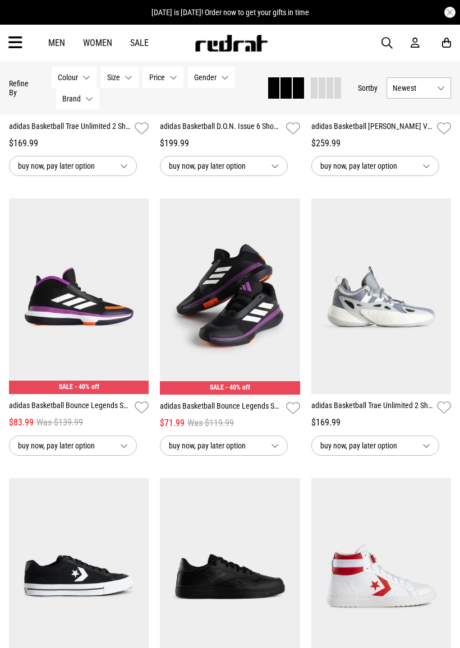
click at [290, 297] on button "Next" at bounding box center [287, 289] width 14 height 13
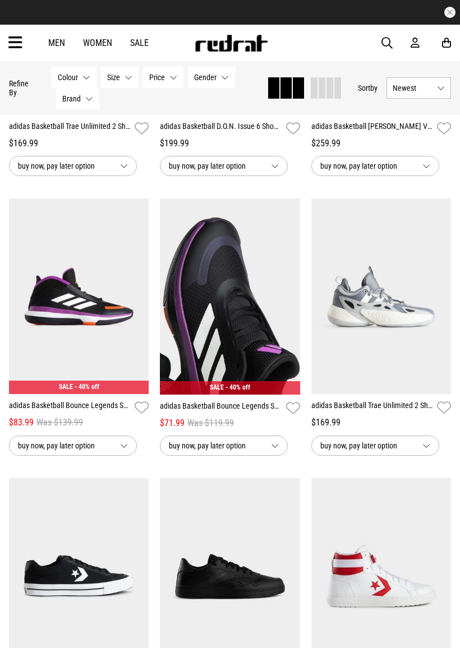
click at [286, 297] on button "Next" at bounding box center [287, 289] width 14 height 13
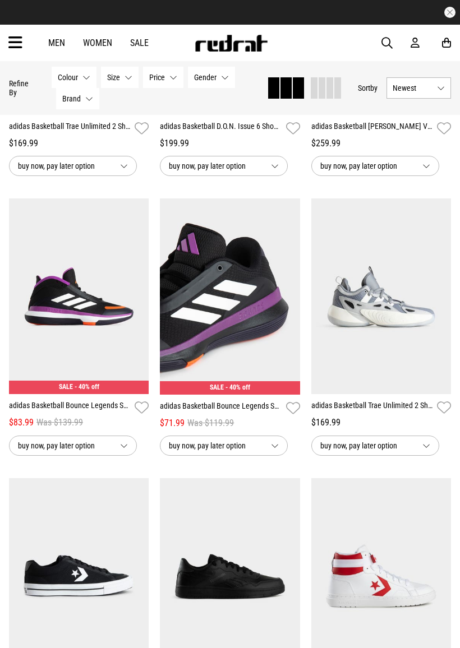
click at [293, 297] on button "Next" at bounding box center [287, 289] width 14 height 13
click at [288, 297] on button "Next" at bounding box center [287, 289] width 14 height 13
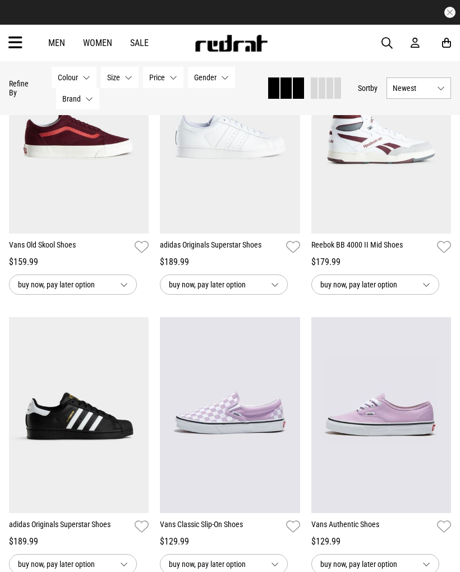
scroll to position [9665, 0]
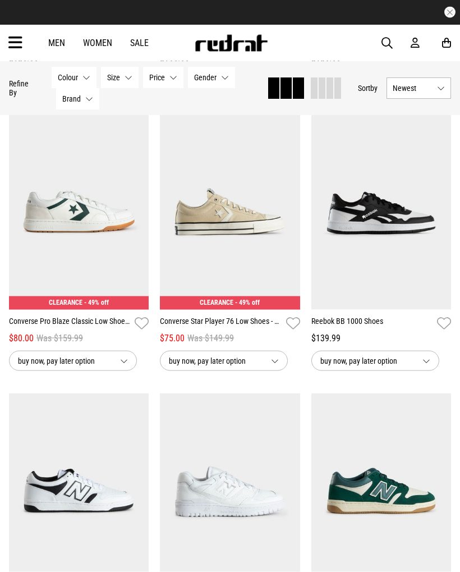
scroll to position [3936, 0]
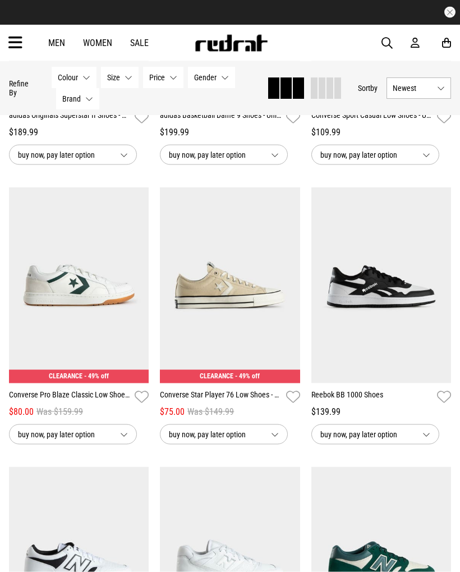
click at [19, 44] on icon at bounding box center [15, 43] width 14 height 19
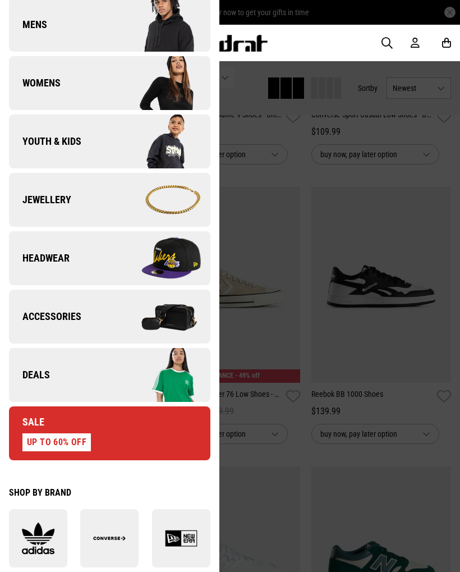
scroll to position [191, 0]
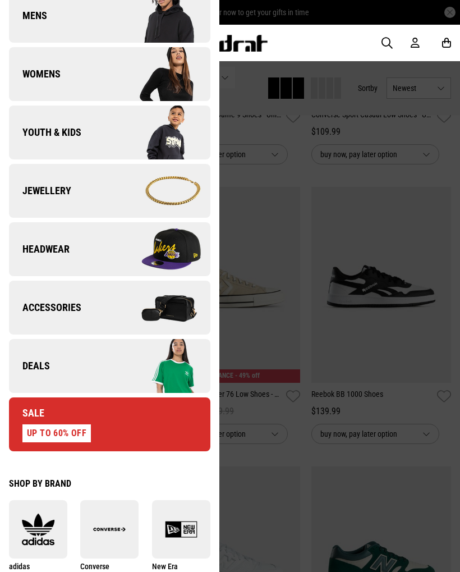
click at [143, 370] on img at bounding box center [159, 366] width 100 height 56
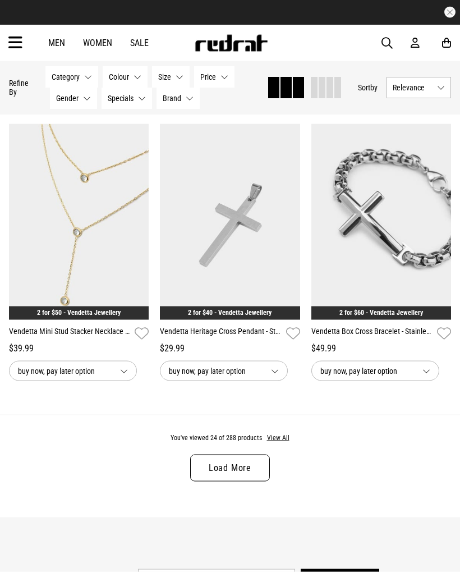
scroll to position [2191, 0]
click at [273, 443] on button "View All" at bounding box center [278, 437] width 24 height 10
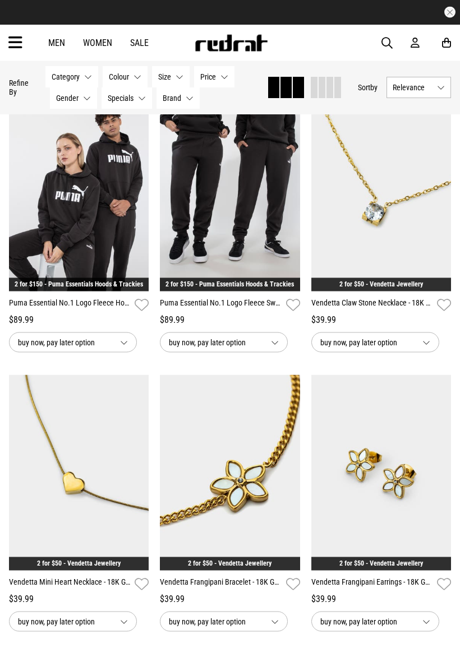
scroll to position [3338, 0]
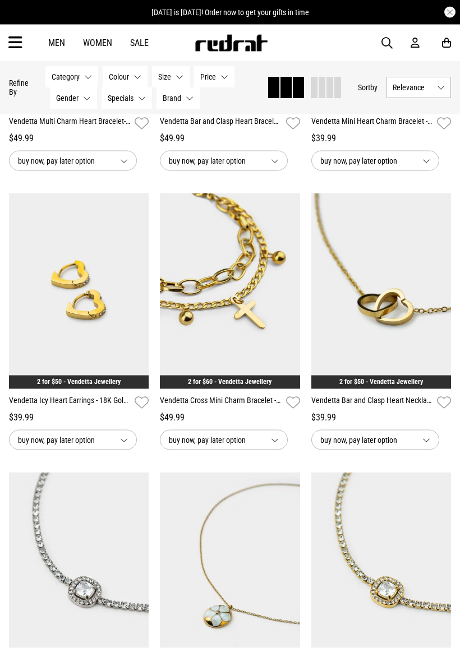
scroll to position [5186, 0]
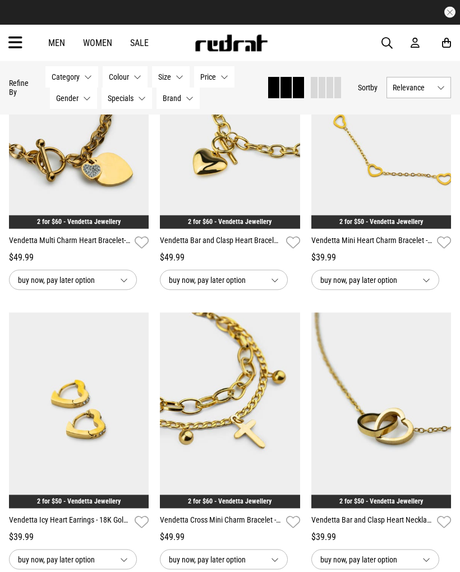
scroll to position [5075, 0]
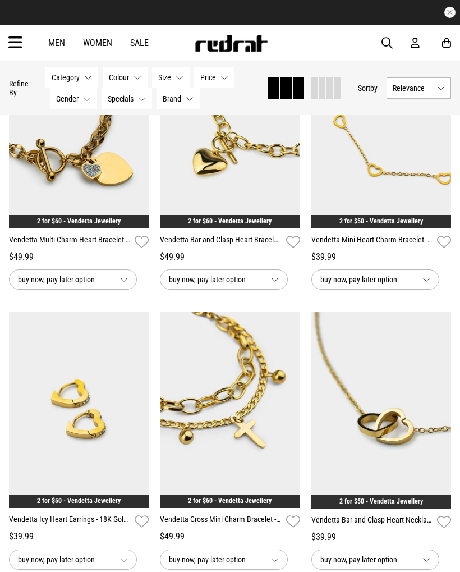
click at [444, 410] on button "Next" at bounding box center [438, 403] width 14 height 13
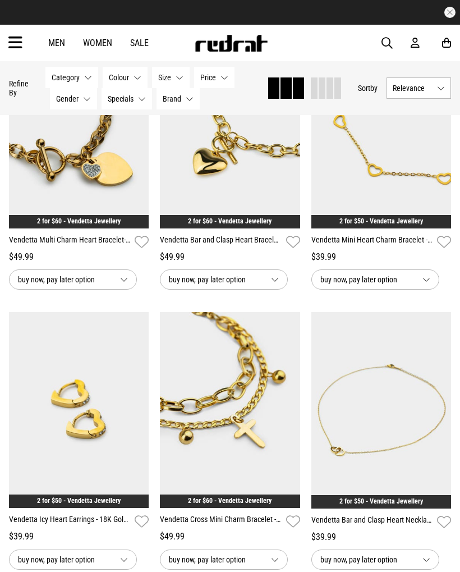
click at [443, 410] on button "Next" at bounding box center [438, 403] width 14 height 13
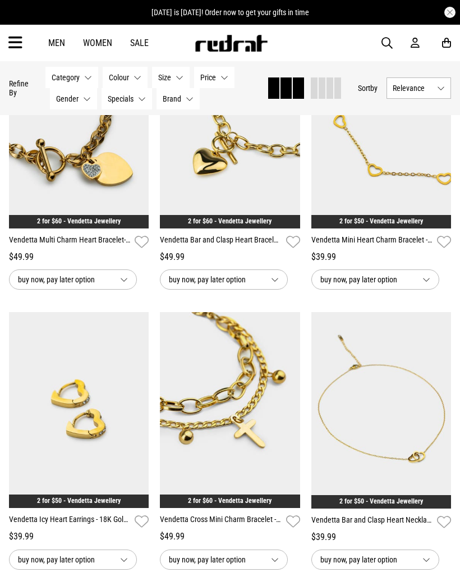
click at [441, 410] on button "Next" at bounding box center [438, 403] width 14 height 13
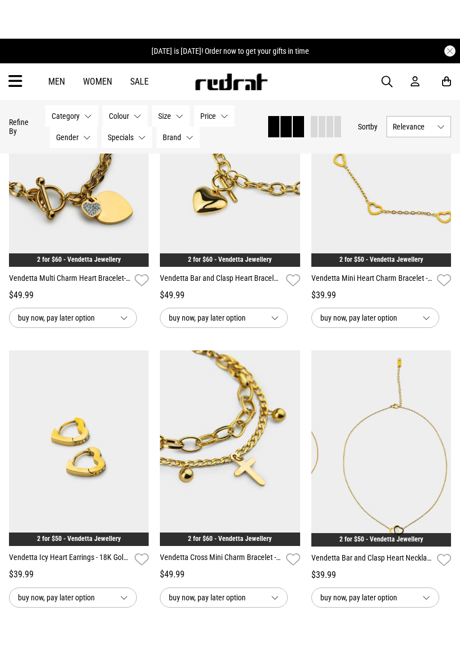
scroll to position [5073, 0]
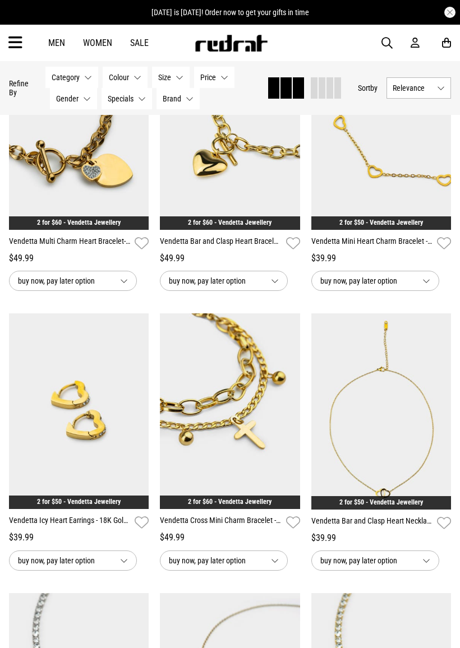
click at [411, 480] on img at bounding box center [381, 412] width 140 height 196
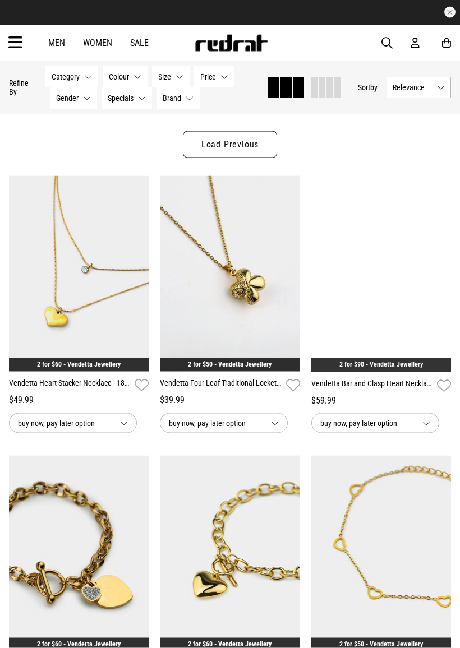
scroll to position [246, 0]
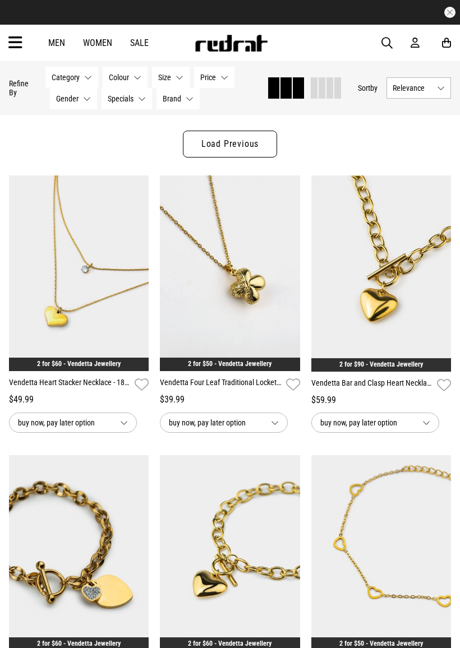
click at [406, 283] on img at bounding box center [381, 274] width 140 height 196
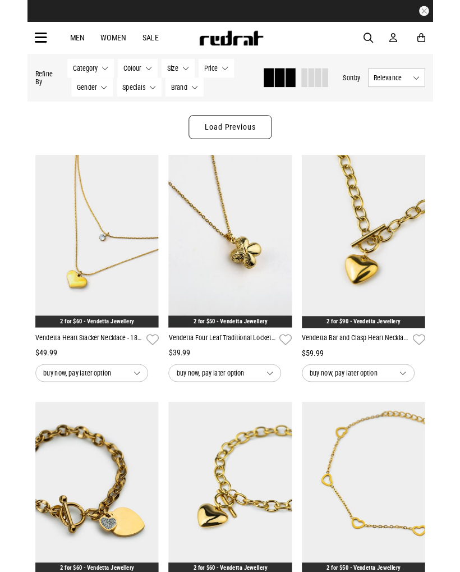
scroll to position [246, 0]
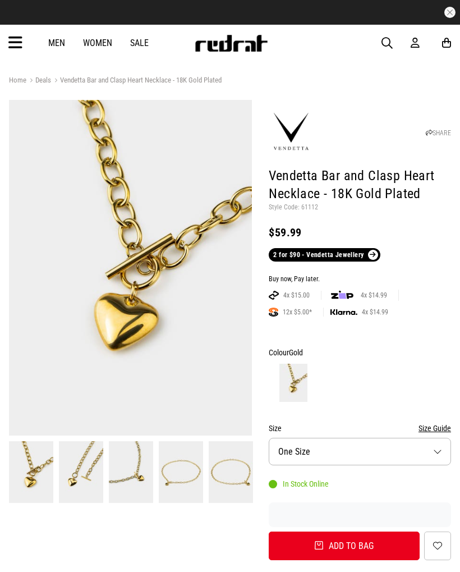
click at [379, 544] on button "Add to bag" at bounding box center [344, 545] width 151 height 29
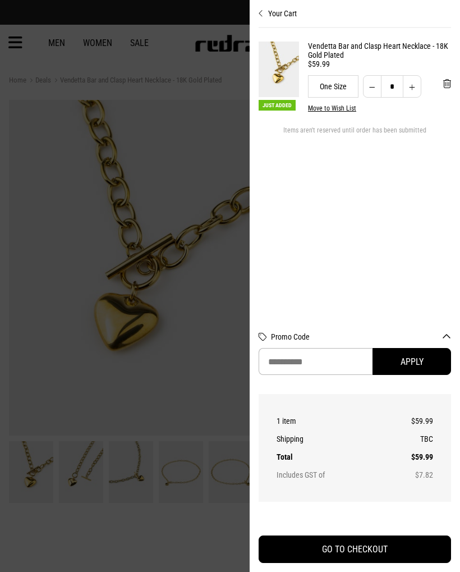
click at [197, 386] on div at bounding box center [230, 286] width 460 height 572
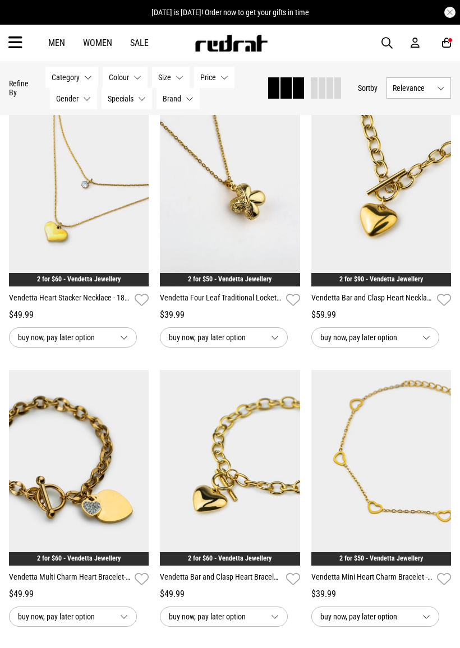
scroll to position [333, 0]
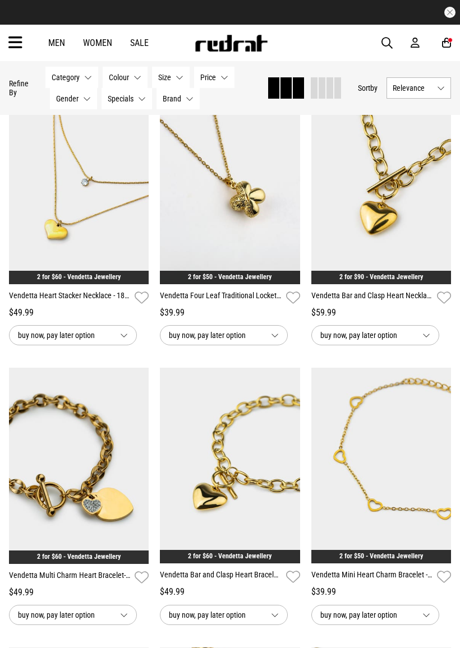
click at [76, 489] on img at bounding box center [79, 466] width 140 height 196
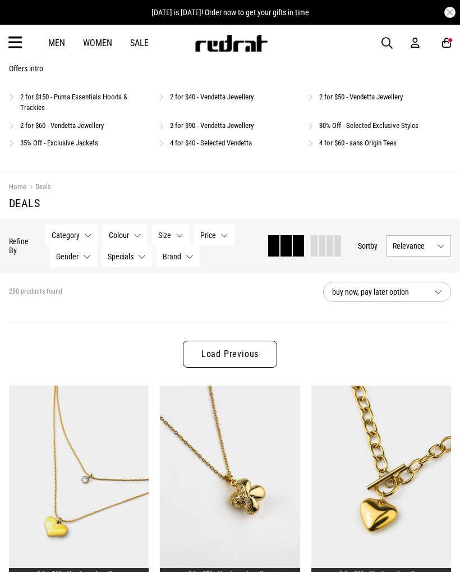
scroll to position [36, 0]
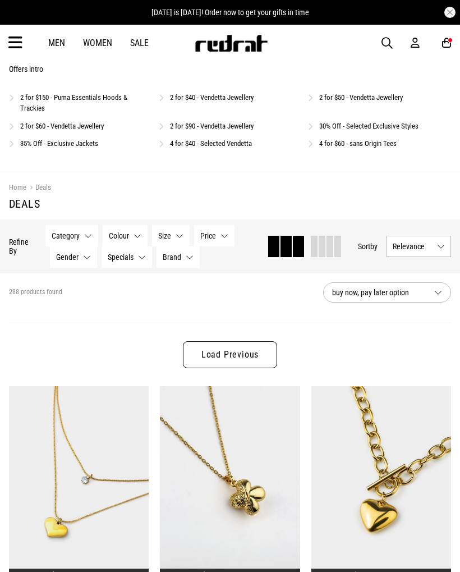
click at [255, 349] on link "Load Previous" at bounding box center [230, 354] width 94 height 27
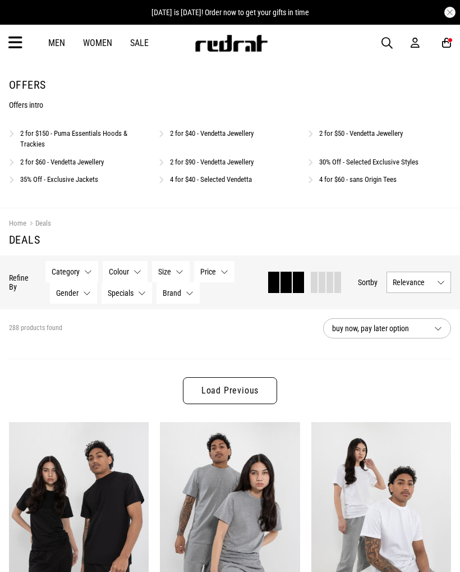
click at [249, 386] on link "Load Previous" at bounding box center [230, 390] width 94 height 27
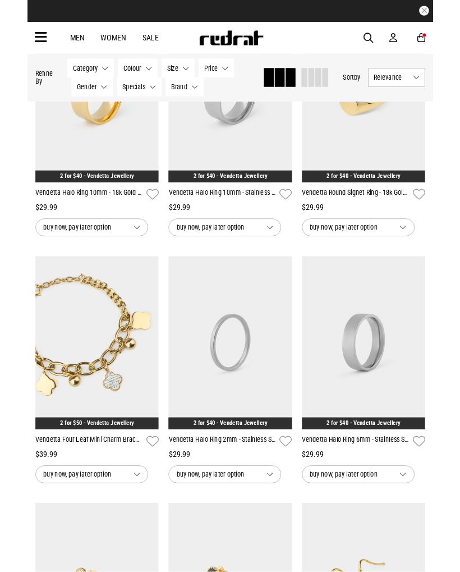
scroll to position [906, 0]
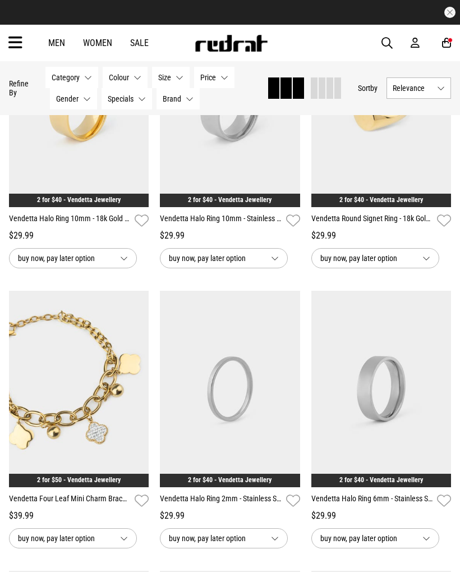
click at [100, 411] on img at bounding box center [79, 389] width 140 height 196
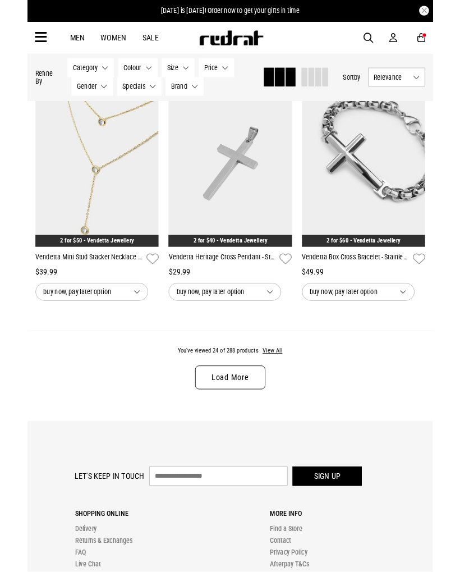
scroll to position [2225, 0]
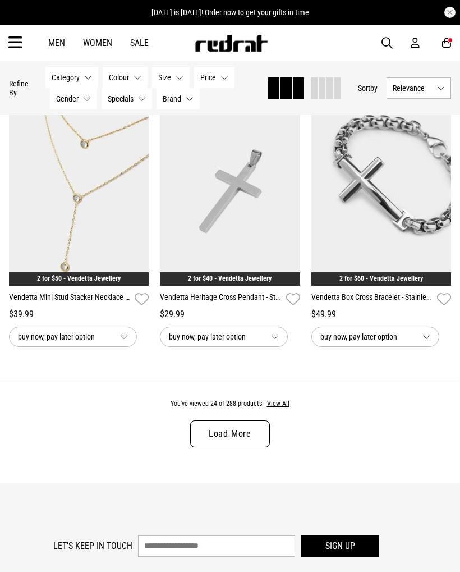
click at [278, 409] on button "View All" at bounding box center [278, 404] width 24 height 10
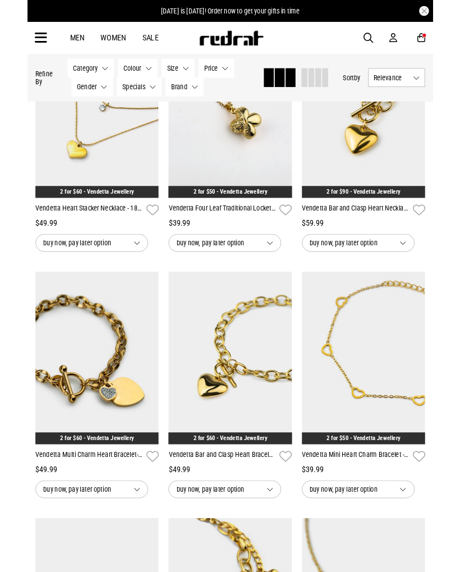
scroll to position [4796, 0]
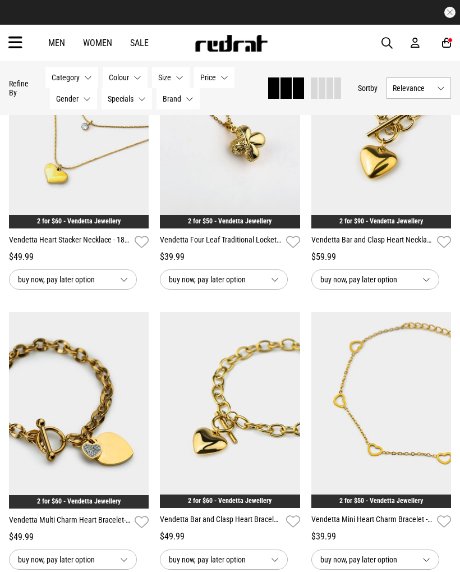
click at [83, 441] on img at bounding box center [79, 410] width 140 height 196
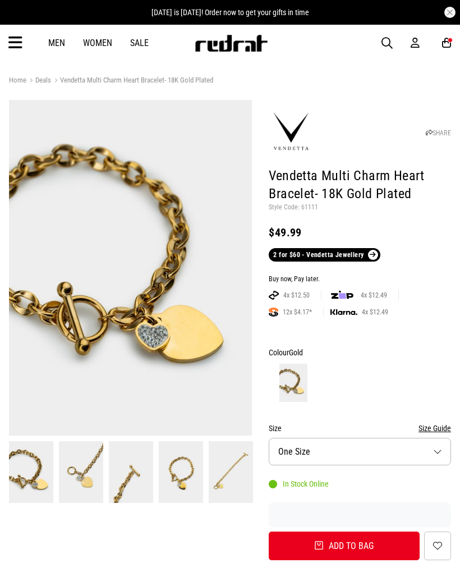
click at [338, 545] on button "Add to bag" at bounding box center [344, 545] width 151 height 29
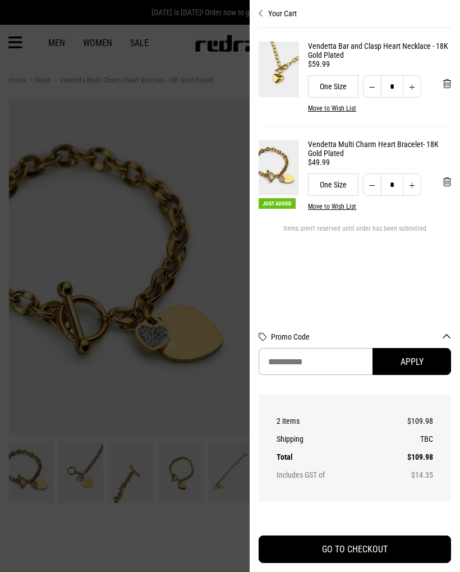
click at [163, 139] on div at bounding box center [230, 286] width 460 height 572
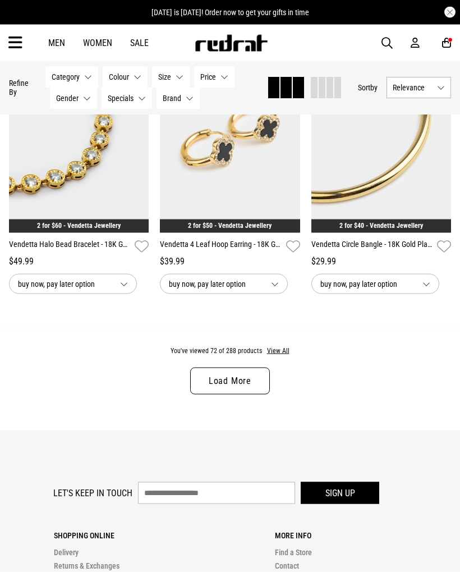
scroll to position [2340, 0]
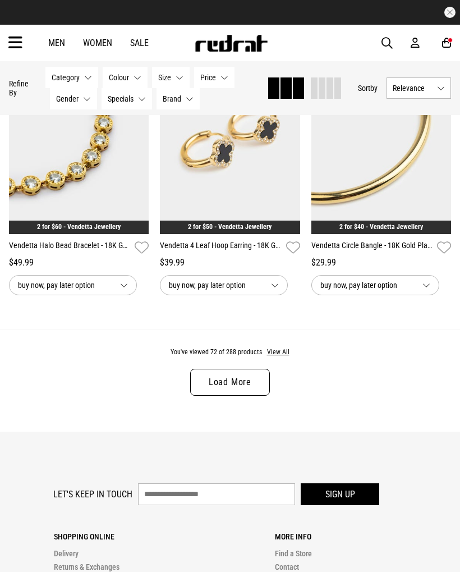
click at [269, 353] on div "You've viewed 72 of 288 products View All Load More" at bounding box center [230, 380] width 460 height 103
click at [276, 357] on button "View All" at bounding box center [278, 352] width 24 height 10
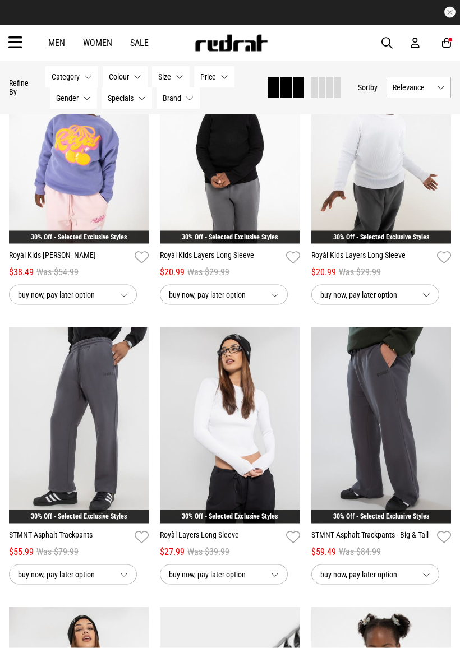
scroll to position [7079, 0]
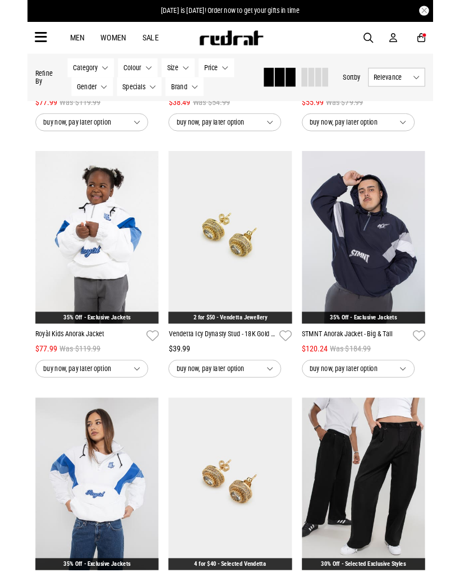
scroll to position [11425, 0]
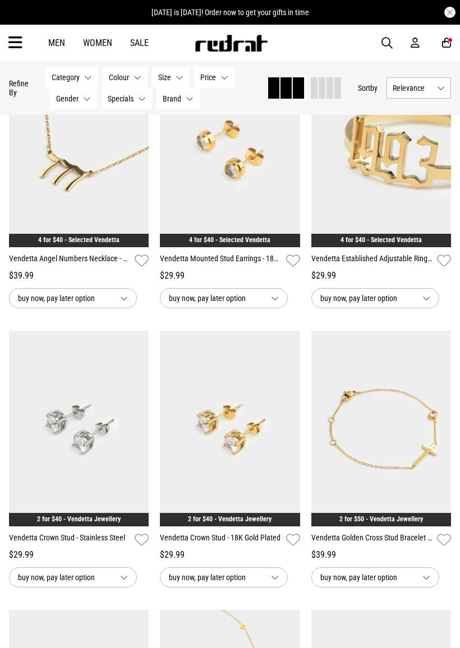
scroll to position [14612, 0]
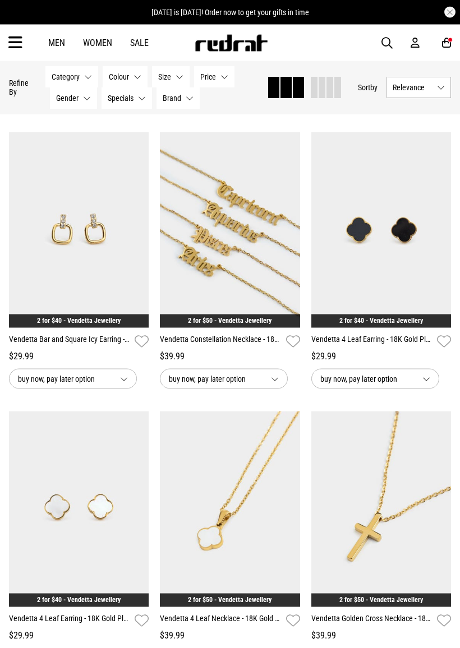
scroll to position [16772, 0]
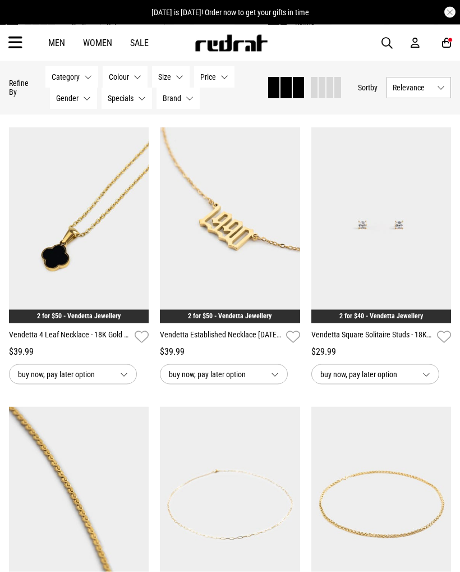
scroll to position [17286, 0]
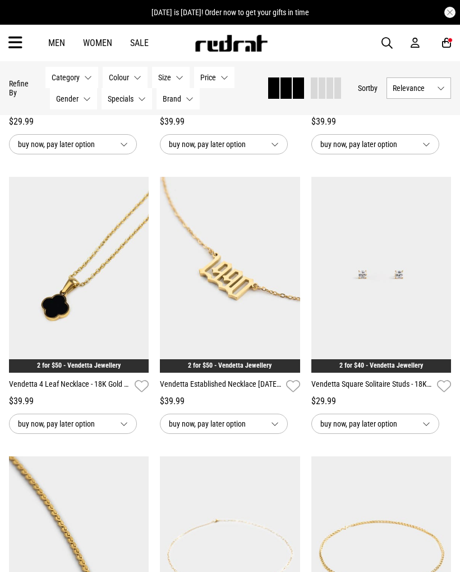
click at [20, 45] on icon at bounding box center [15, 43] width 14 height 19
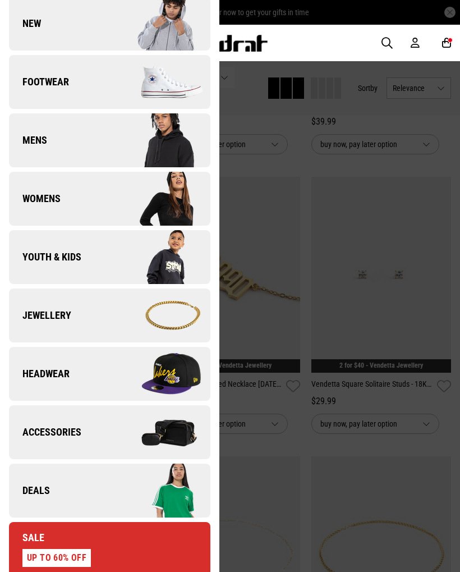
scroll to position [125, 0]
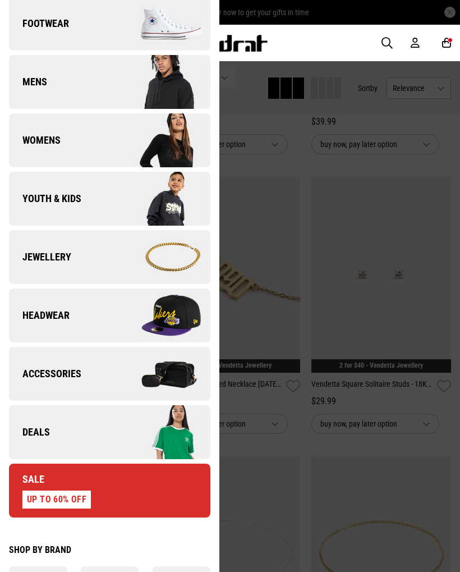
click at [115, 263] on img at bounding box center [159, 257] width 100 height 56
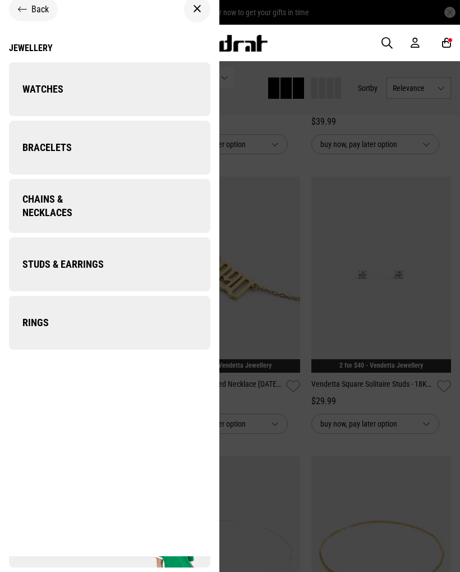
scroll to position [0, 0]
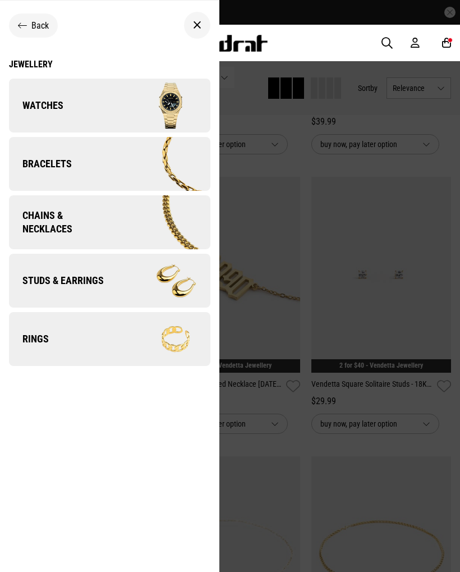
click at [61, 341] on link "Rings" at bounding box center [109, 339] width 201 height 54
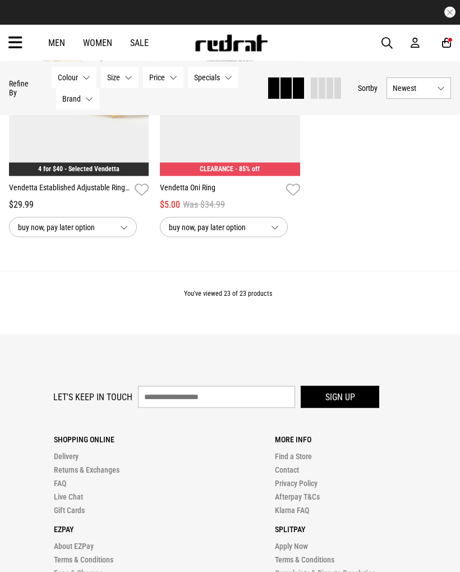
scroll to position [2182, 0]
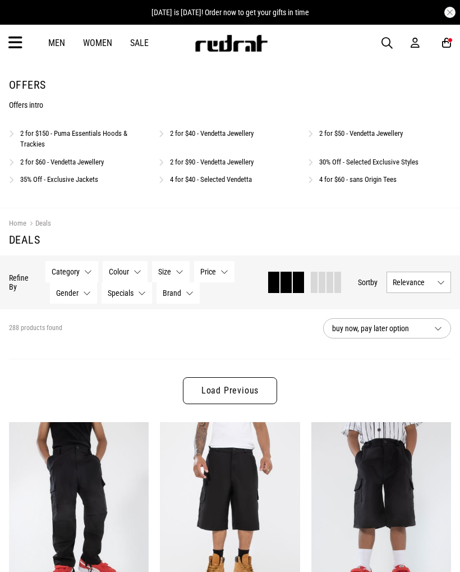
click at [13, 42] on icon at bounding box center [15, 43] width 14 height 19
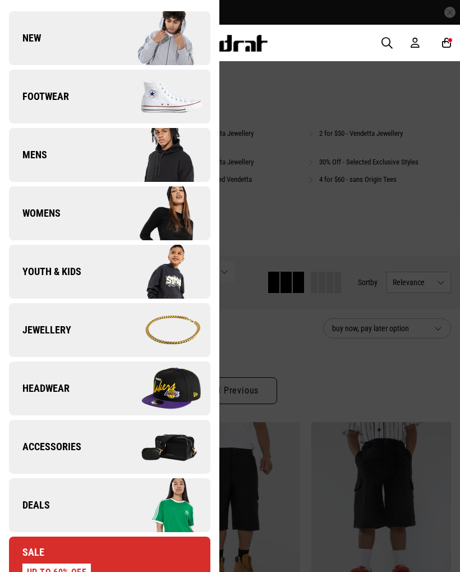
scroll to position [48, 0]
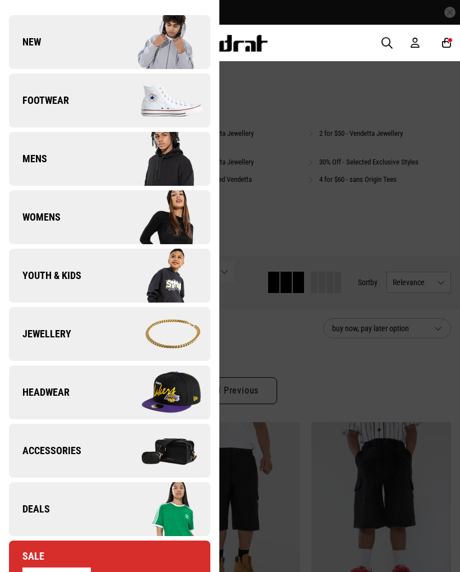
click at [109, 328] on img at bounding box center [159, 334] width 100 height 56
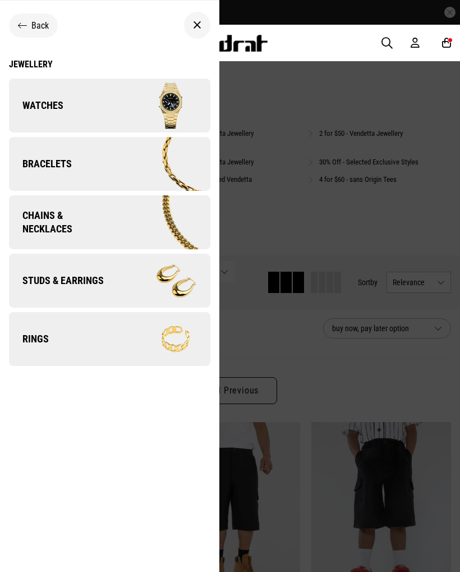
click at [25, 21] on icon at bounding box center [22, 25] width 9 height 11
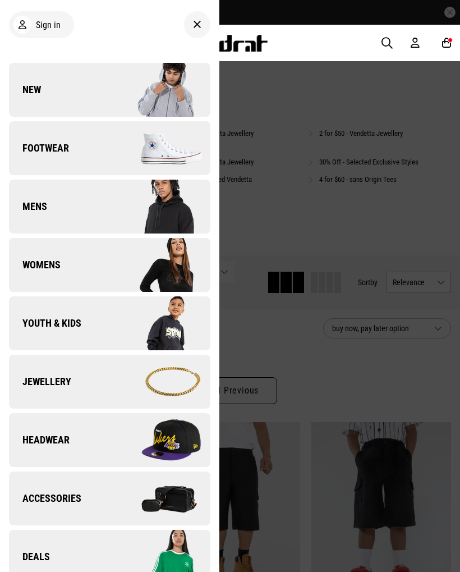
click at [42, 84] on link "New" at bounding box center [109, 90] width 201 height 54
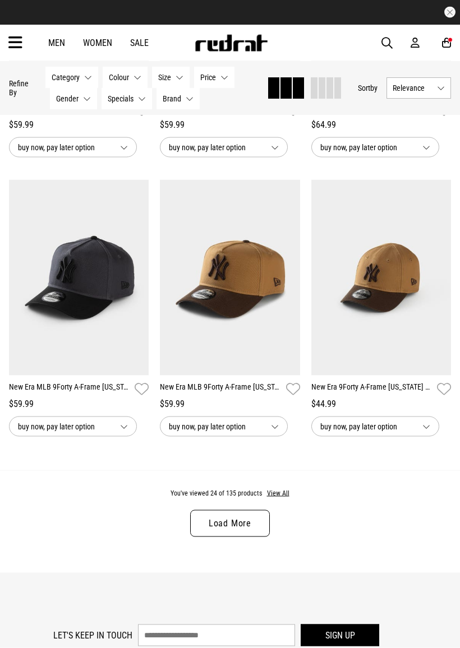
click at [279, 499] on button "View All" at bounding box center [278, 494] width 24 height 10
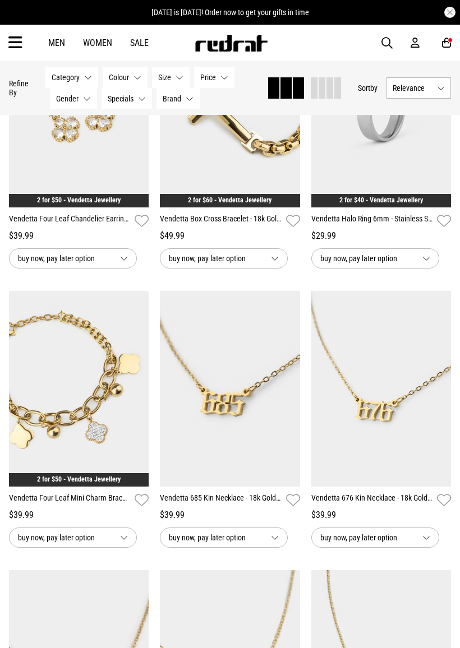
scroll to position [3832, 0]
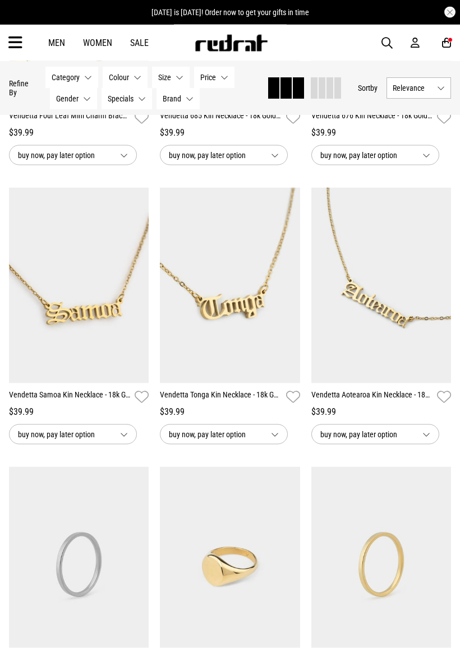
scroll to position [4216, 0]
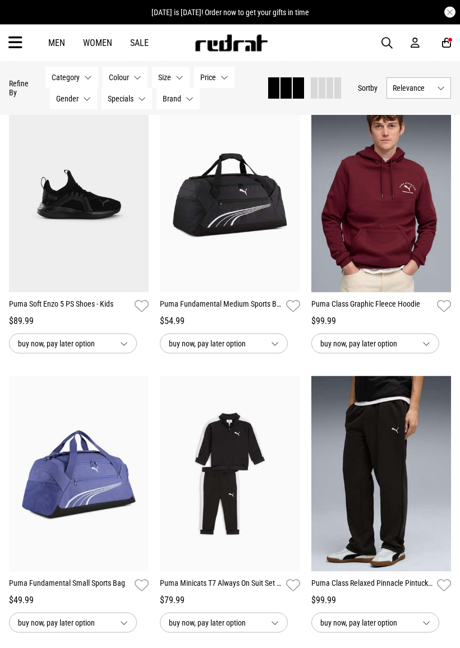
scroll to position [10453, 0]
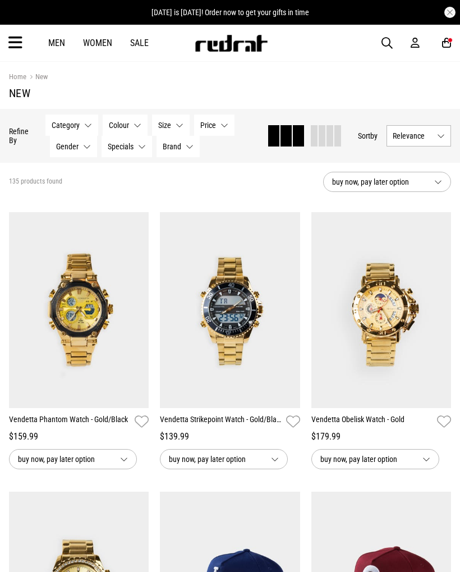
click at [20, 43] on icon at bounding box center [15, 43] width 14 height 19
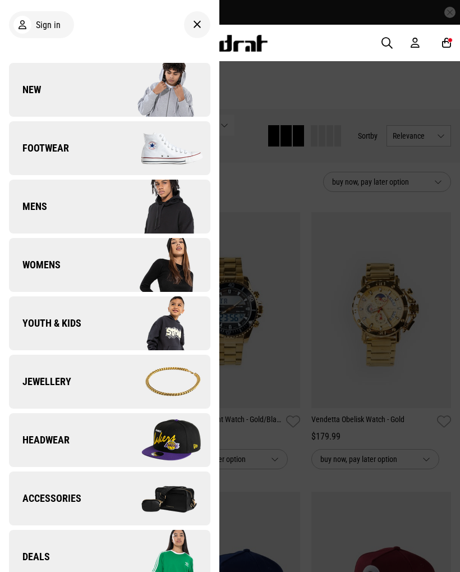
click at [54, 495] on span "Accessories" at bounding box center [45, 497] width 72 height 13
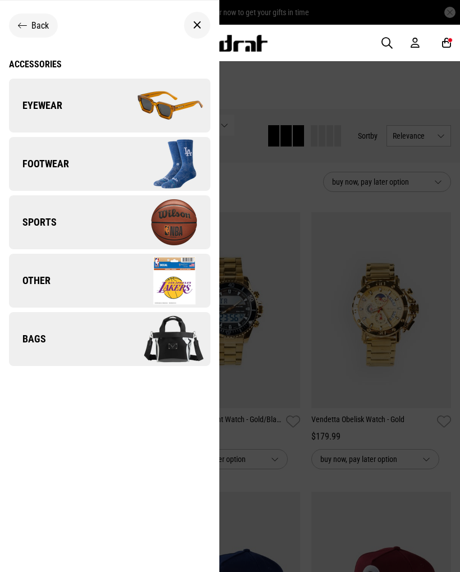
click at [23, 27] on icon at bounding box center [22, 25] width 9 height 11
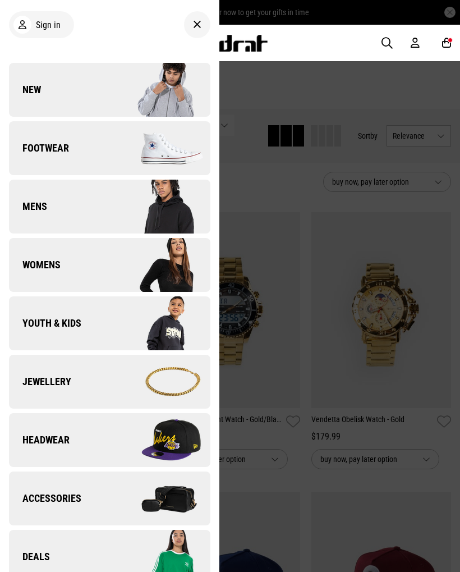
click at [60, 257] on link "Womens" at bounding box center [109, 265] width 201 height 54
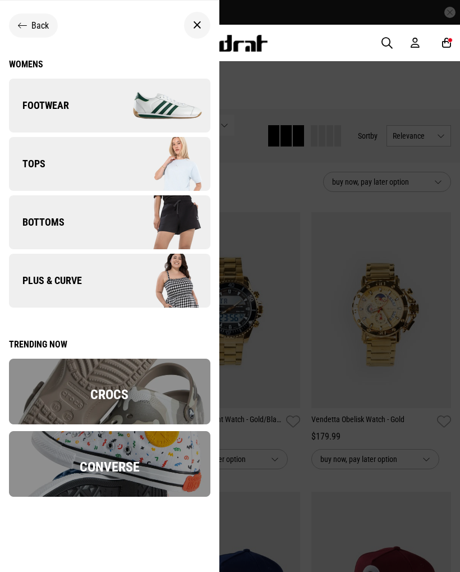
click at [69, 274] on span "Plus & Curve" at bounding box center [45, 280] width 73 height 13
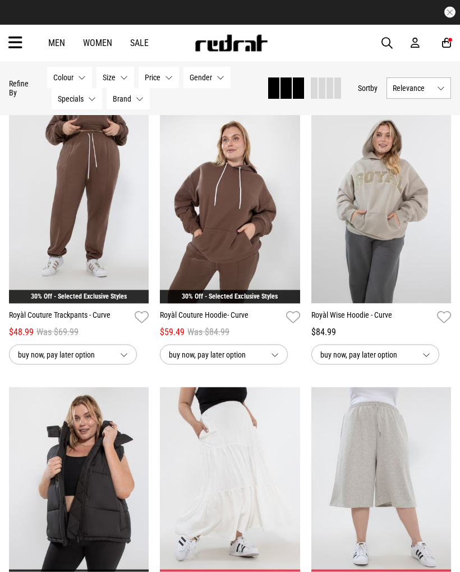
scroll to position [637, 0]
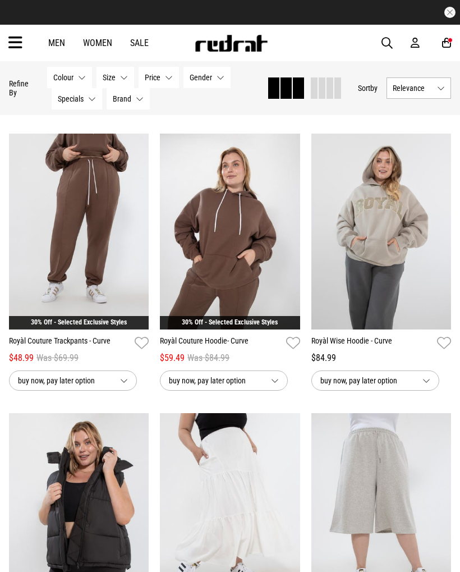
click at [17, 36] on icon at bounding box center [15, 43] width 14 height 19
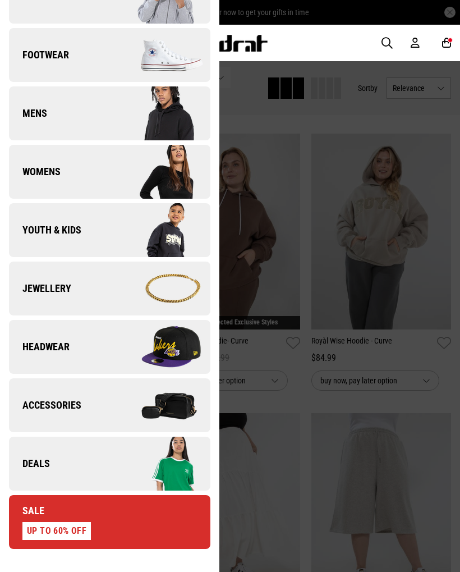
scroll to position [94, 0]
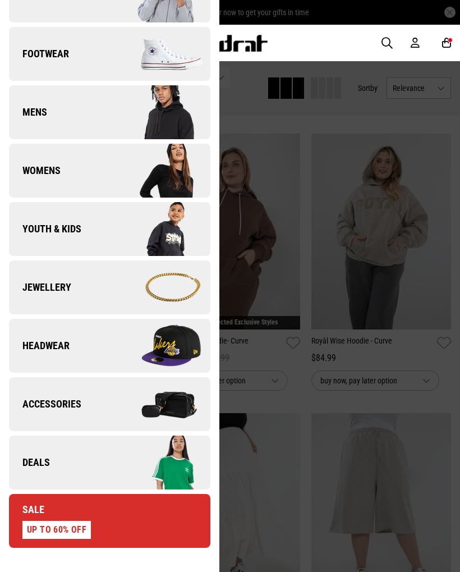
click at [49, 165] on span "Womens" at bounding box center [35, 170] width 52 height 13
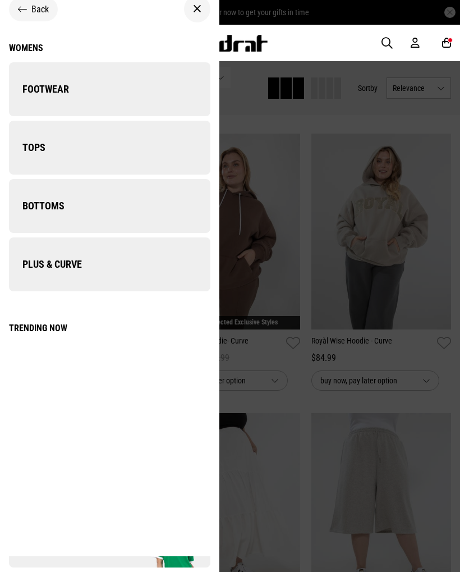
scroll to position [0, 0]
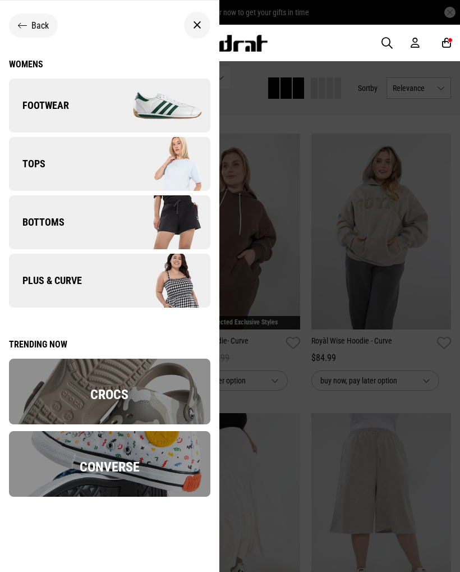
click at [57, 215] on span "Bottoms" at bounding box center [37, 221] width 56 height 13
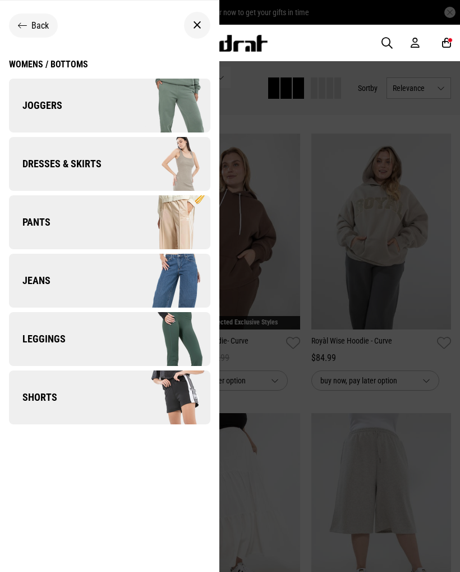
click at [79, 157] on span "Dresses & Skirts" at bounding box center [55, 163] width 93 height 13
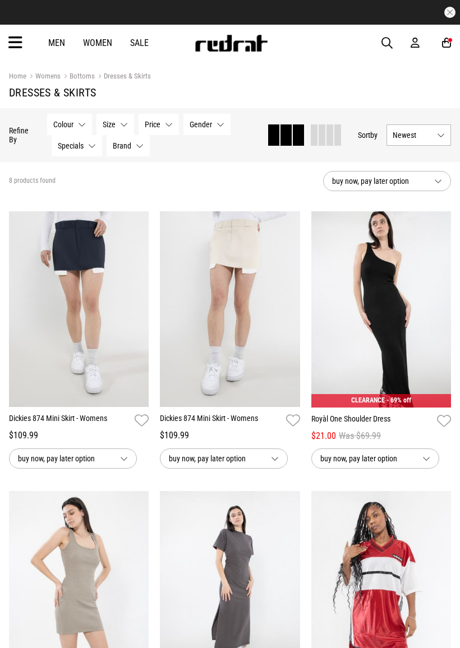
click at [440, 302] on button "Next" at bounding box center [438, 302] width 14 height 13
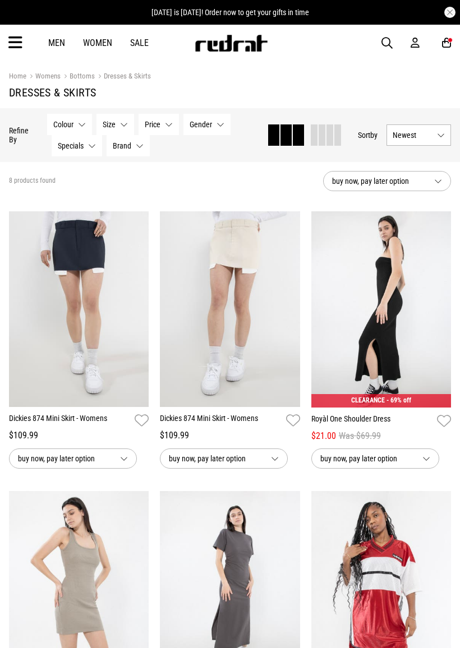
click at [443, 300] on button "Next" at bounding box center [438, 302] width 14 height 13
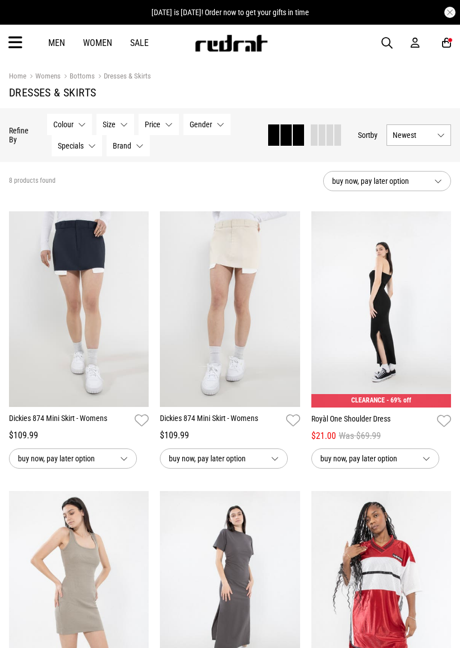
click at [440, 302] on button "Next" at bounding box center [438, 302] width 14 height 13
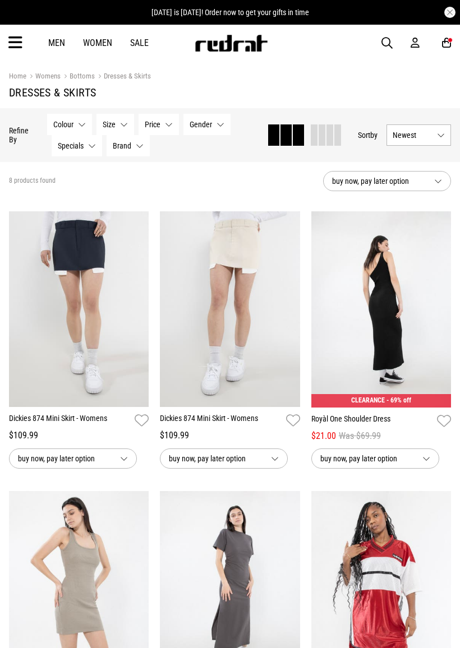
click at [437, 300] on button "Next" at bounding box center [438, 302] width 14 height 13
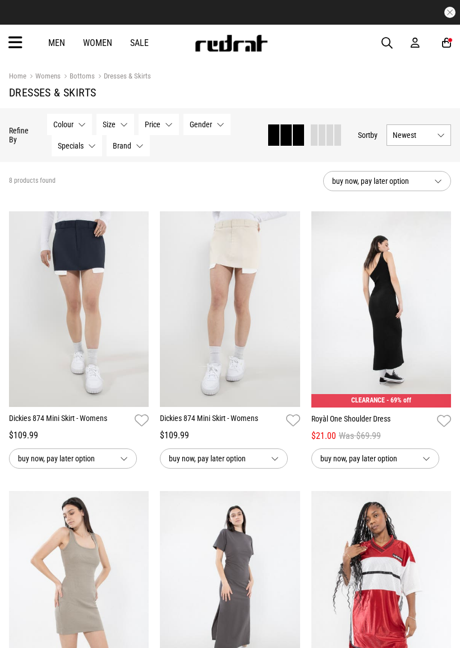
click at [436, 301] on button "Next" at bounding box center [438, 302] width 14 height 13
click at [440, 293] on img at bounding box center [381, 309] width 140 height 196
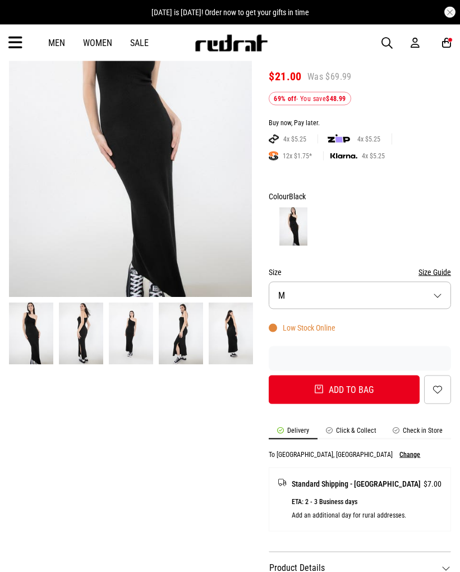
scroll to position [137, 0]
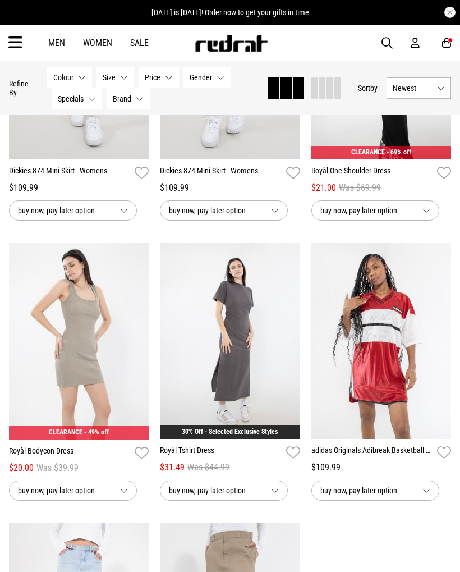
click at [136, 339] on button "Next" at bounding box center [136, 334] width 14 height 13
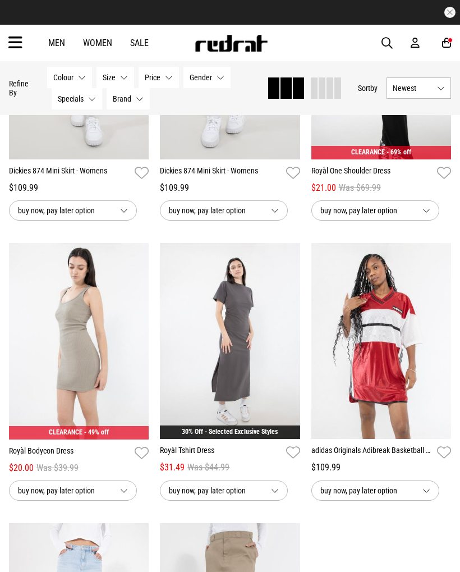
click at [135, 332] on button "Next" at bounding box center [136, 334] width 14 height 13
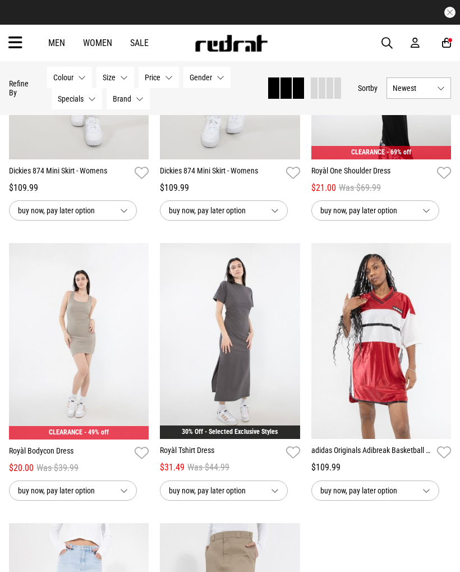
click at [136, 337] on button "Next" at bounding box center [136, 334] width 14 height 13
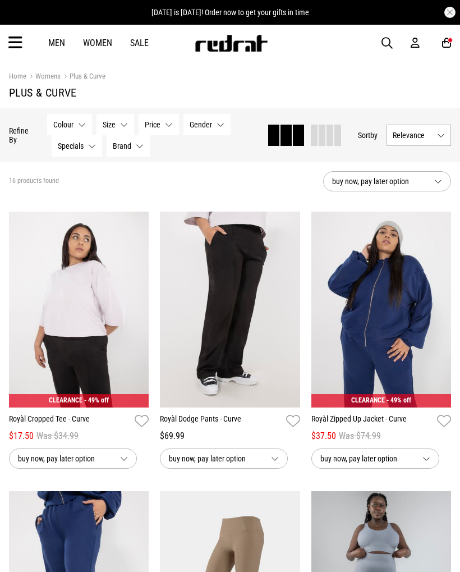
click at [20, 36] on icon at bounding box center [15, 43] width 14 height 19
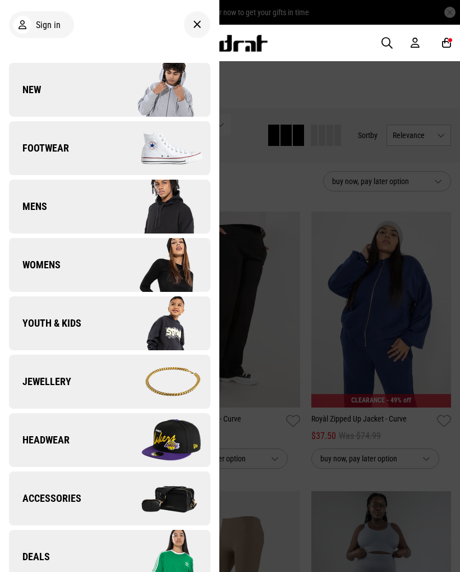
click at [40, 248] on link "Womens" at bounding box center [109, 265] width 201 height 54
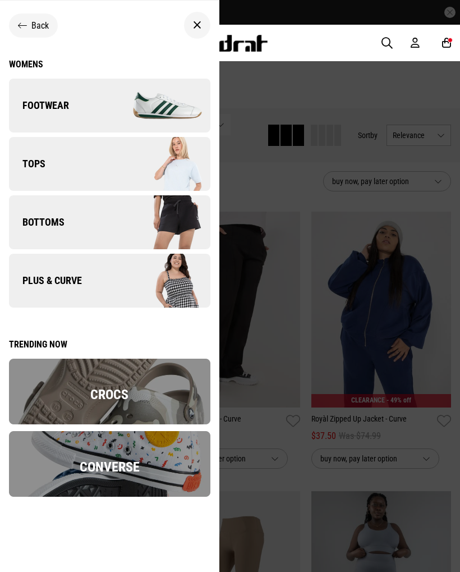
click at [51, 220] on span "Bottoms" at bounding box center [37, 221] width 56 height 13
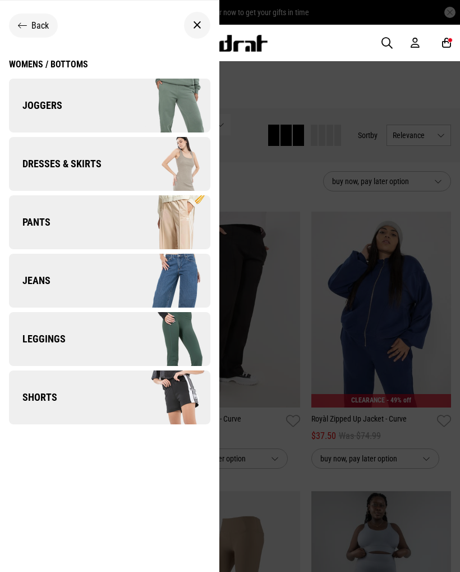
click at [57, 104] on span "Joggers" at bounding box center [35, 105] width 53 height 13
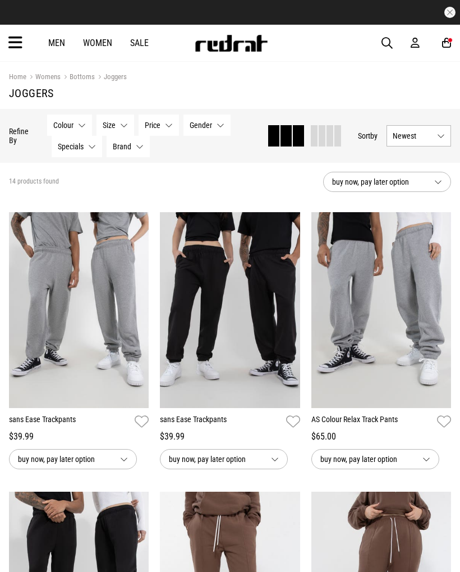
click at [17, 43] on icon at bounding box center [15, 43] width 14 height 19
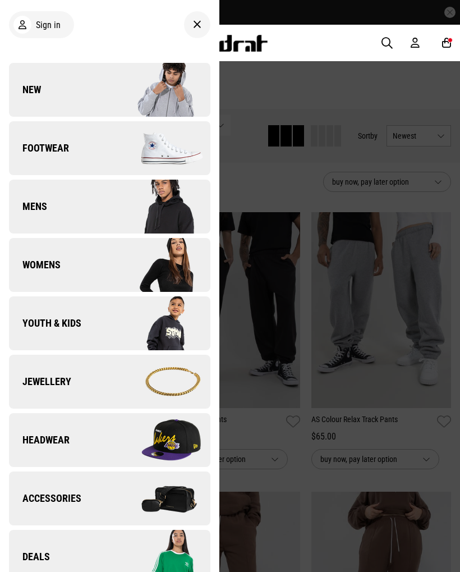
click at [41, 205] on span "Mens" at bounding box center [28, 206] width 38 height 13
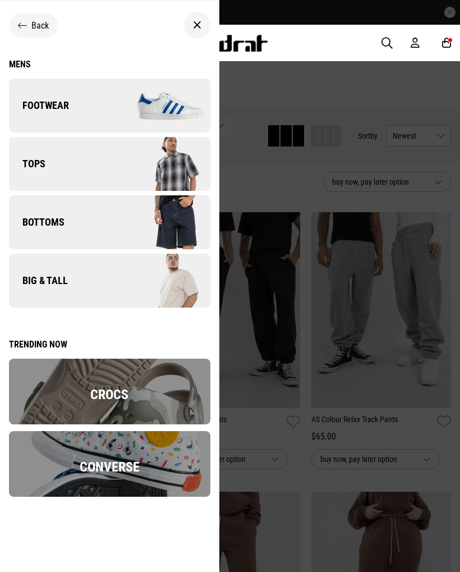
click at [51, 217] on span "Bottoms" at bounding box center [37, 221] width 56 height 13
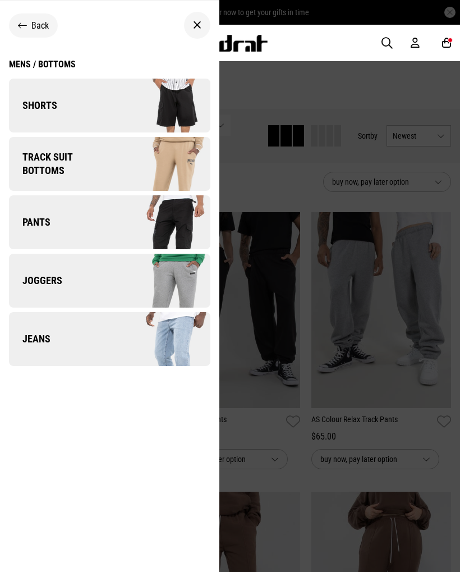
click at [49, 160] on span "Track Suit Bottoms" at bounding box center [61, 163] width 104 height 27
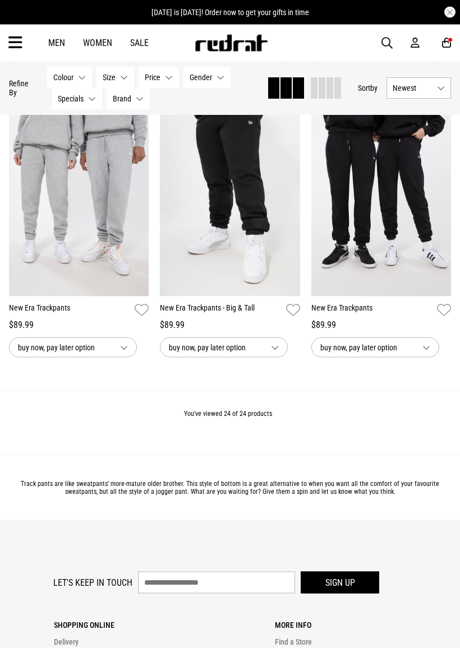
scroll to position [2067, 0]
